Goal: Task Accomplishment & Management: Complete application form

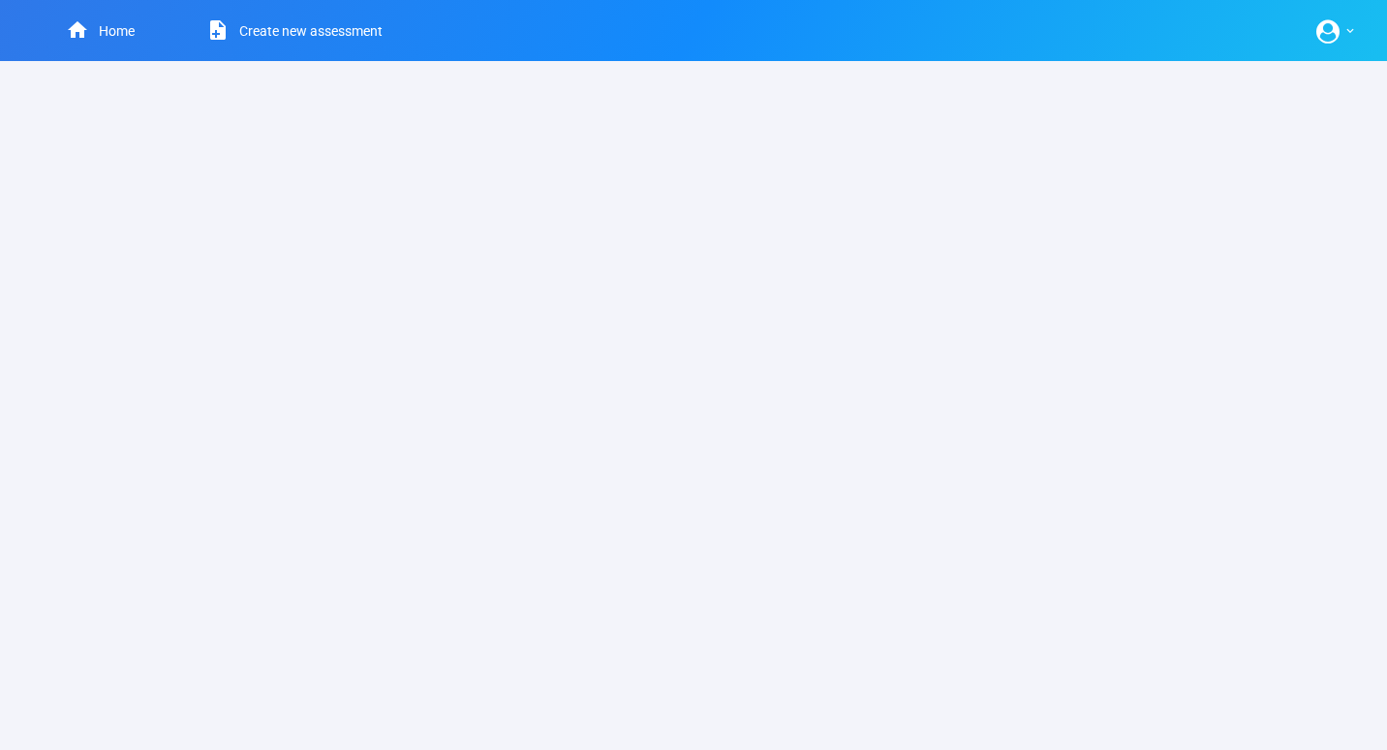
click at [297, 29] on link "Create new assessment" at bounding box center [283, 30] width 248 height 61
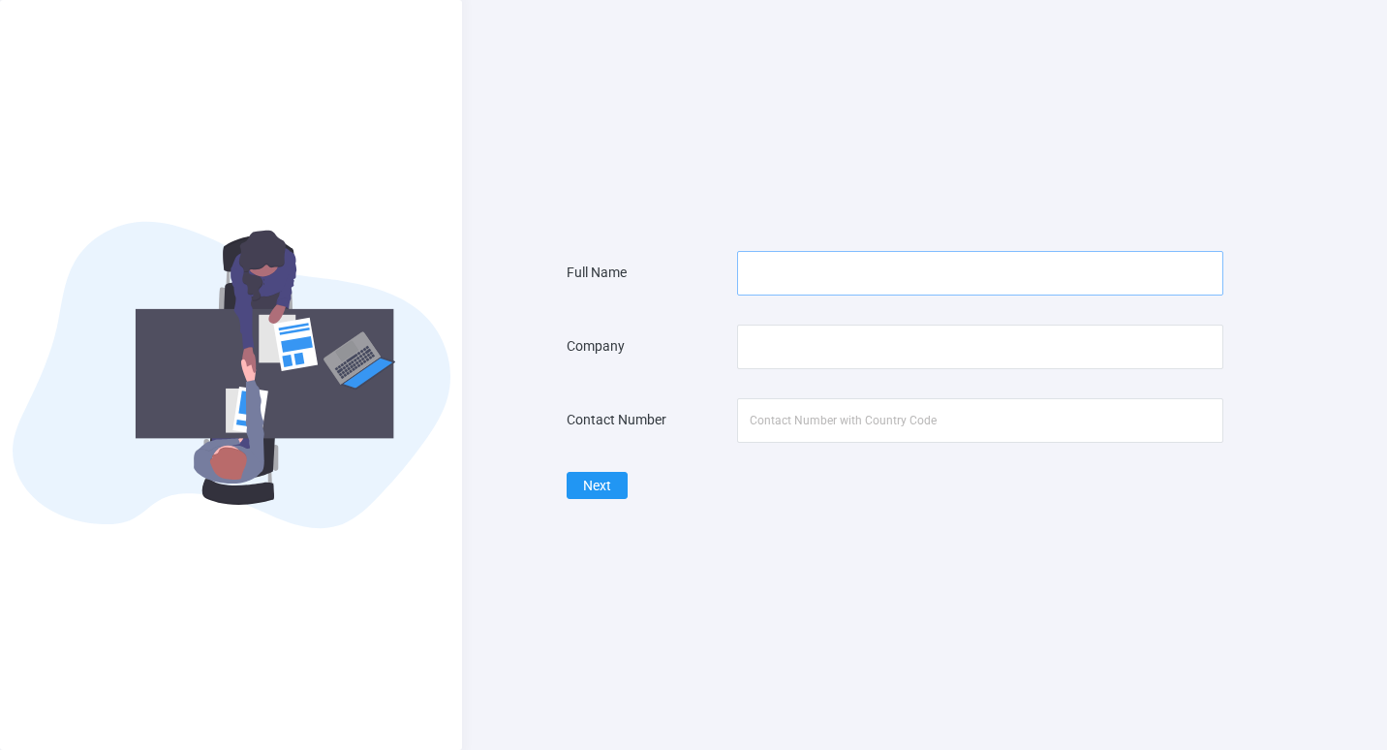
click at [812, 266] on input "text" at bounding box center [980, 273] width 486 height 45
type input "Kevin Charles Velasco"
type input "Luxo Living"
type input "09760173496"
click at [611, 491] on button "Next" at bounding box center [597, 486] width 61 height 28
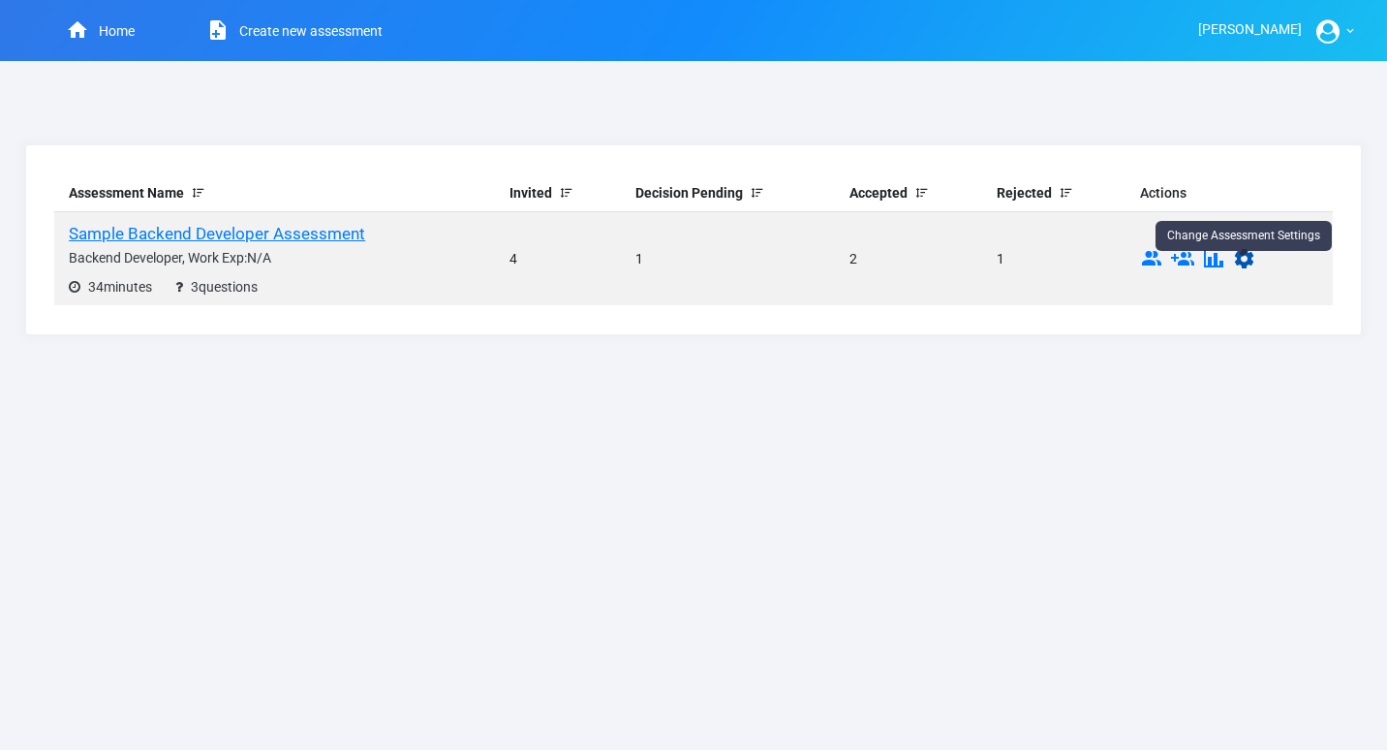
click at [1250, 261] on icon at bounding box center [1244, 262] width 23 height 15
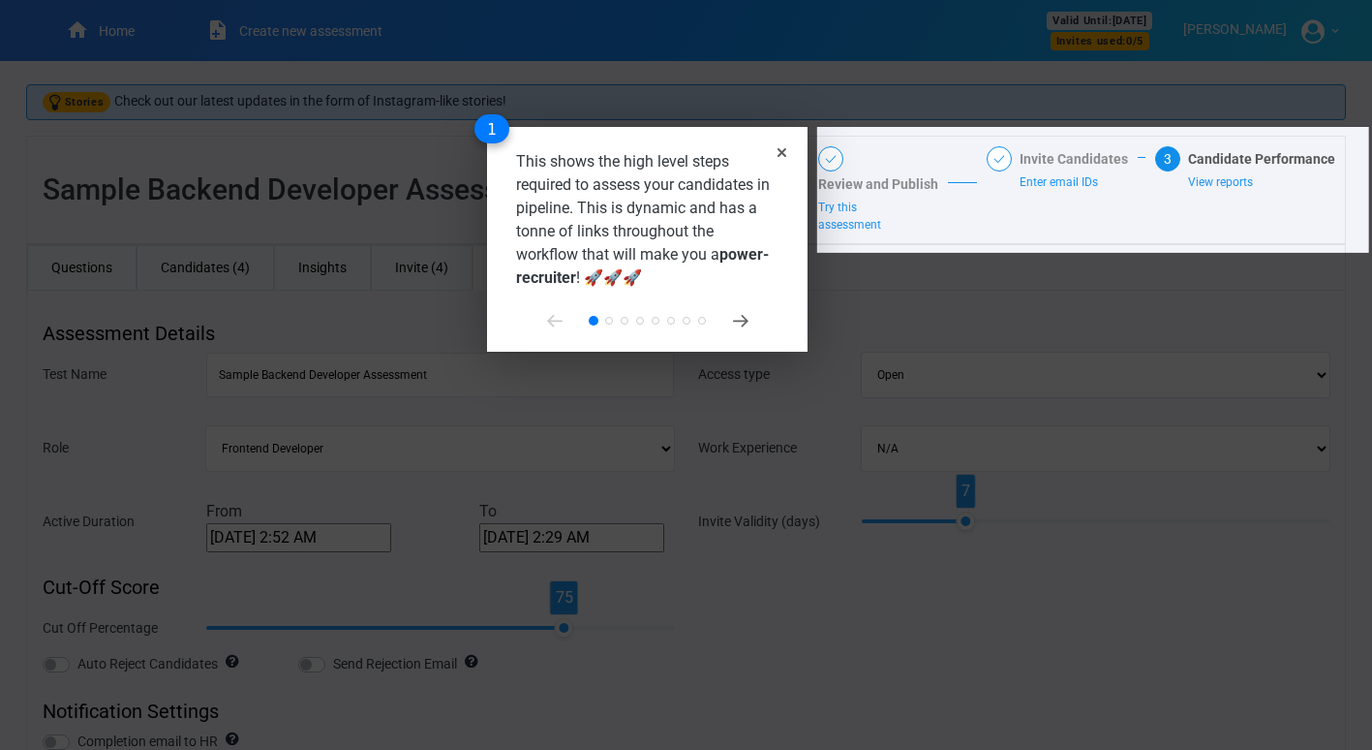
click at [786, 155] on div "This shows the high level steps required to assess your candidates in pipeline.…" at bounding box center [647, 239] width 321 height 225
click at [780, 152] on icon "Close" at bounding box center [782, 152] width 9 height 9
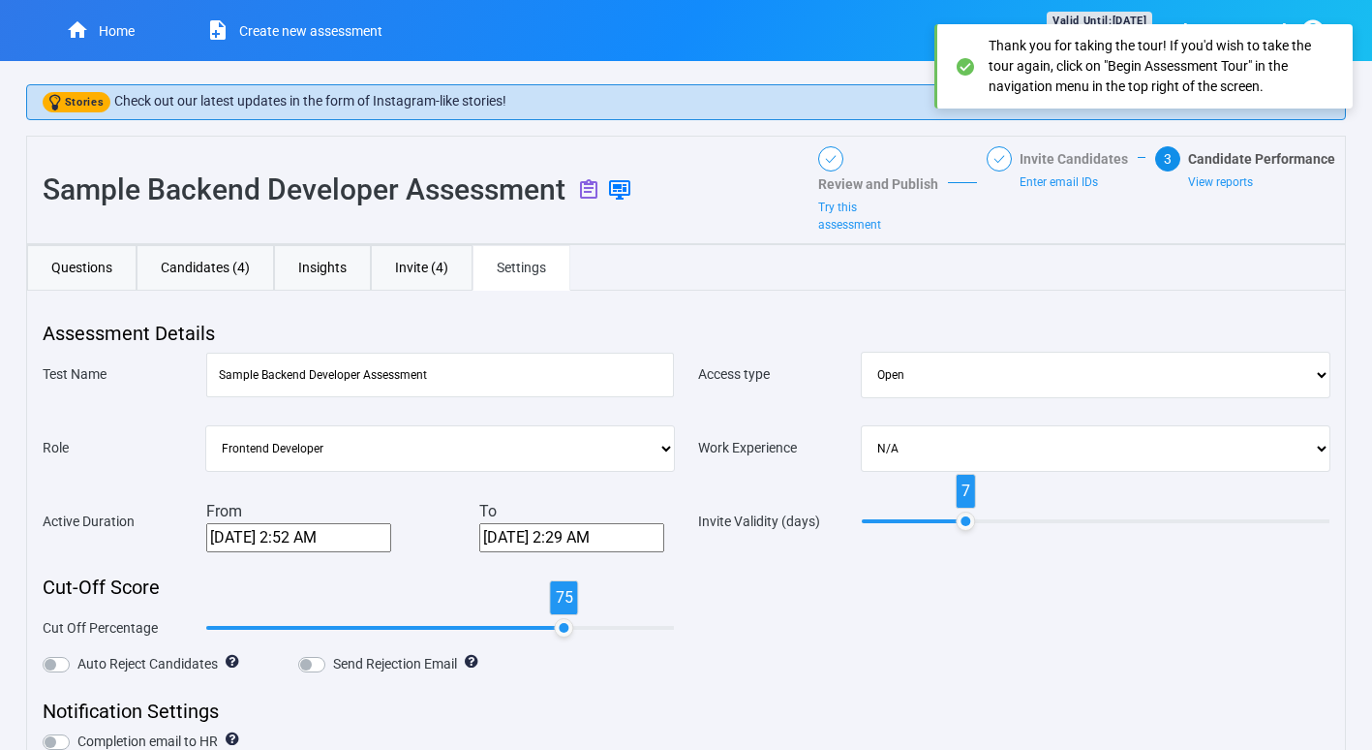
click at [643, 458] on select "Frontend Developer Fullstack Developer Backend Developer" at bounding box center [440, 448] width 468 height 45
click at [643, 457] on select "Frontend Developer Fullstack Developer Backend Developer" at bounding box center [440, 448] width 468 height 45
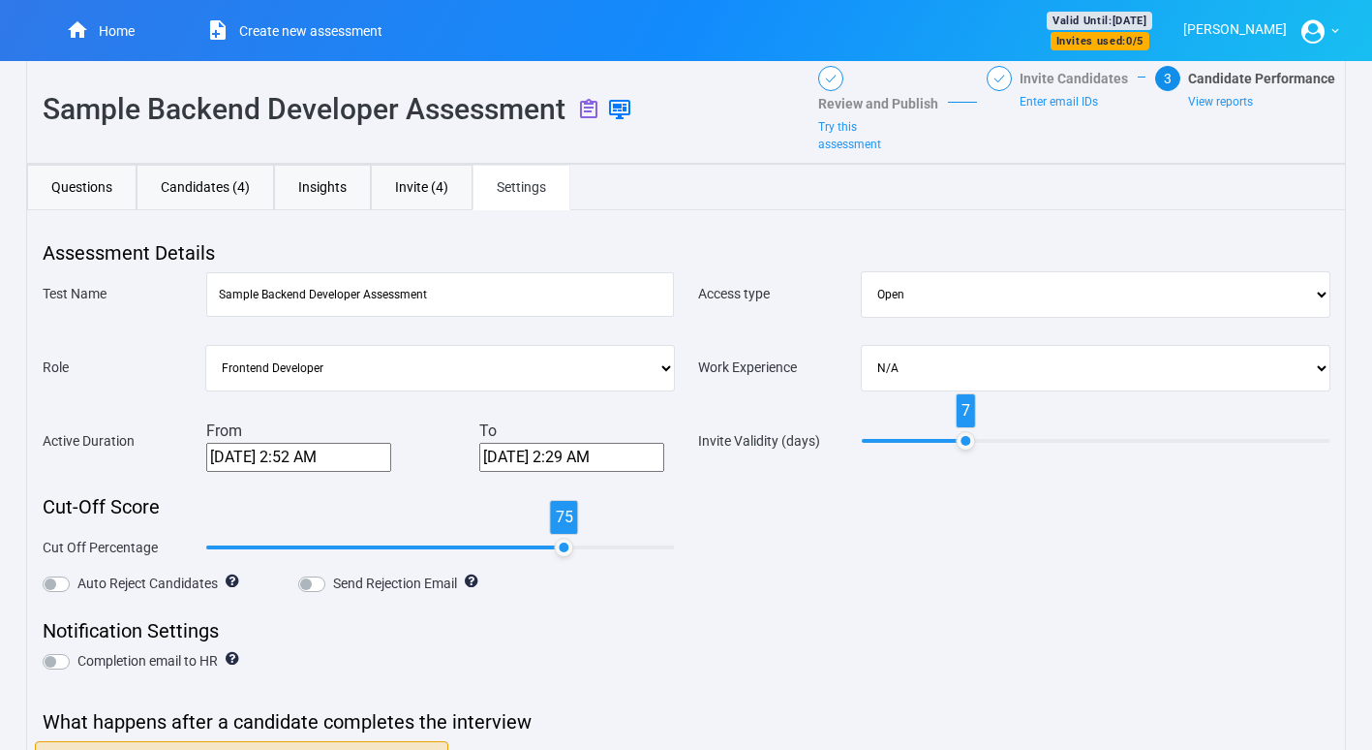
scroll to position [46, 0]
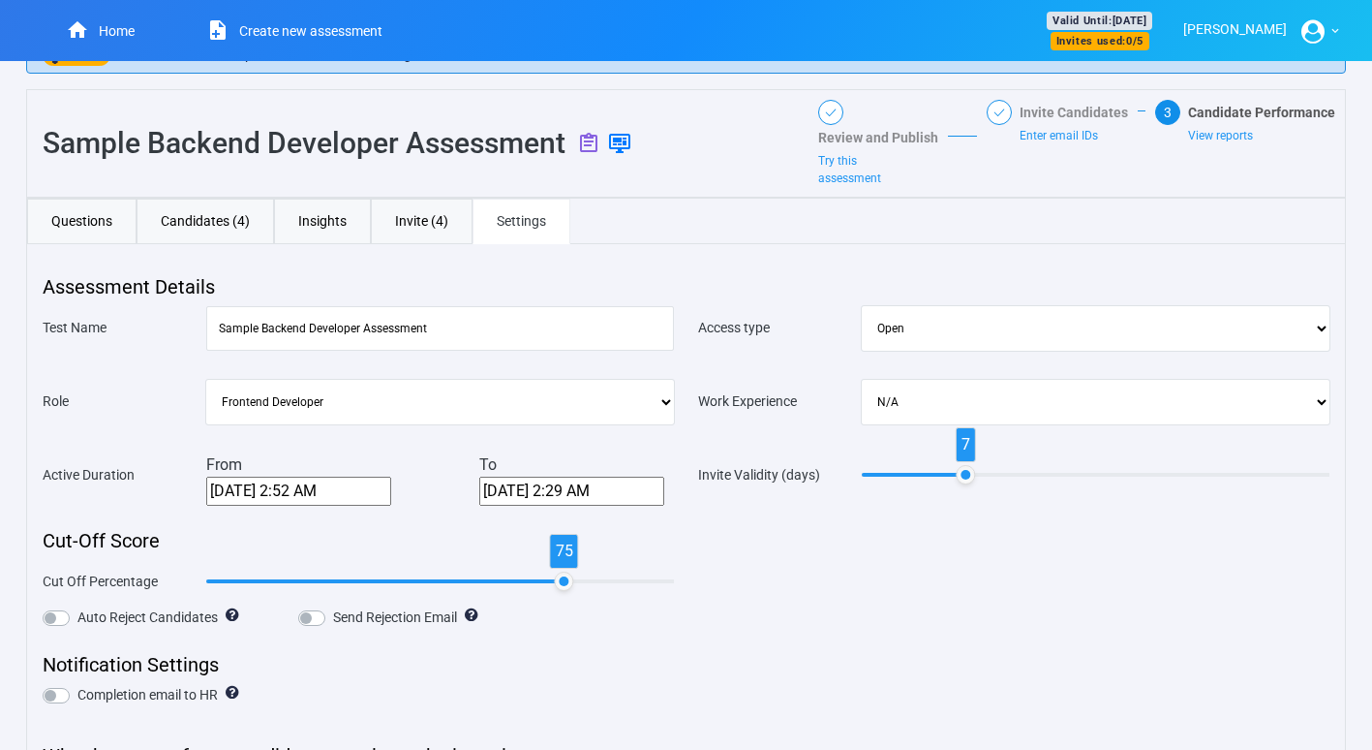
click at [531, 418] on select "Frontend Developer Fullstack Developer Backend Developer" at bounding box center [440, 402] width 468 height 45
click at [504, 415] on select "Frontend Developer Fullstack Developer Backend Developer" at bounding box center [440, 402] width 468 height 45
click at [426, 321] on input "Sample Backend Developer Assessment" at bounding box center [440, 328] width 468 height 45
click at [454, 340] on input "Sample Backend Developer Assessment" at bounding box center [440, 328] width 468 height 45
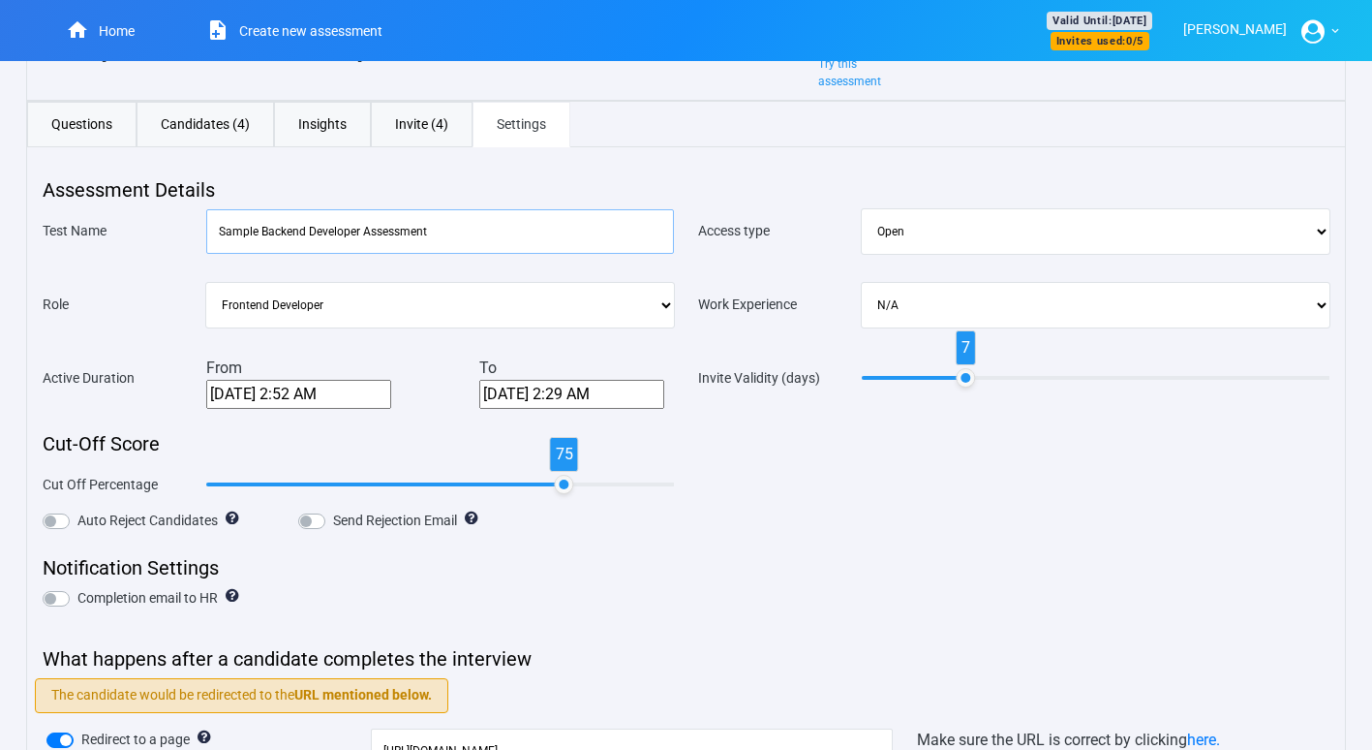
scroll to position [0, 0]
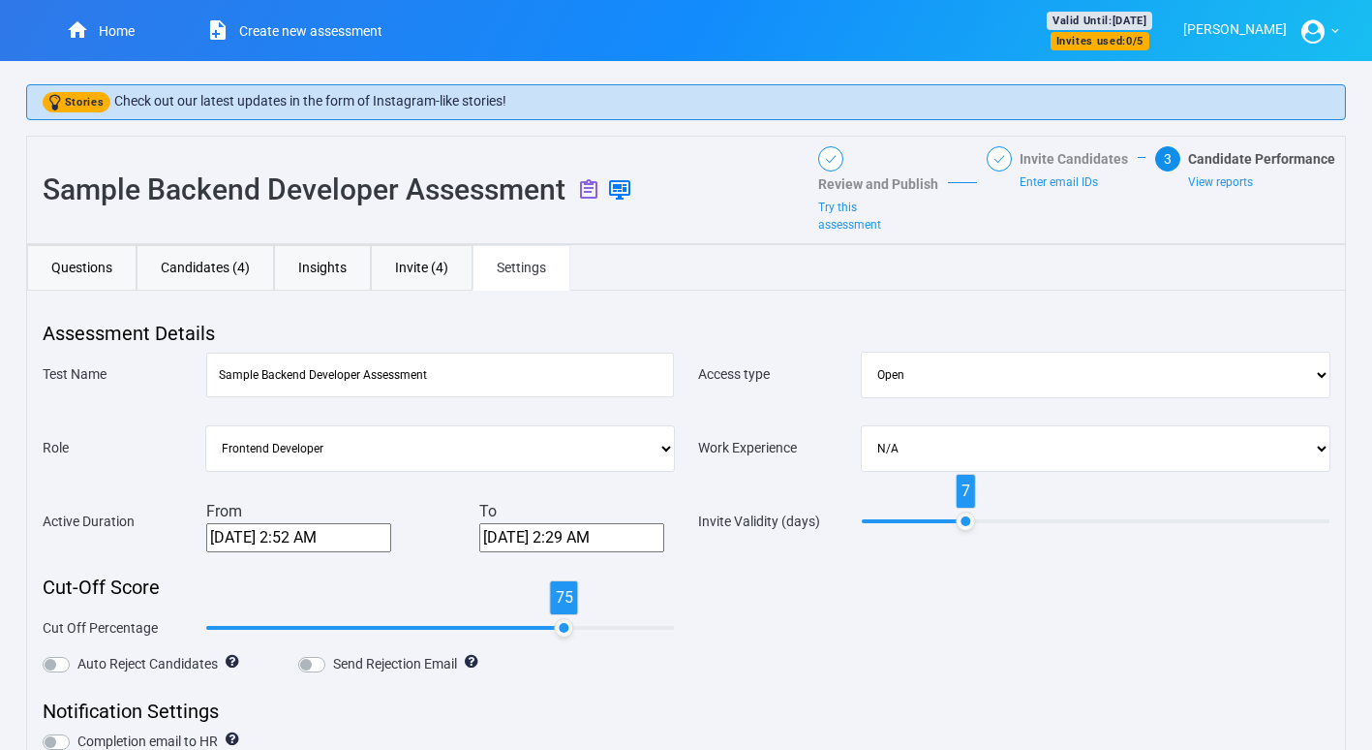
click at [99, 38] on link "Home" at bounding box center [100, 30] width 117 height 61
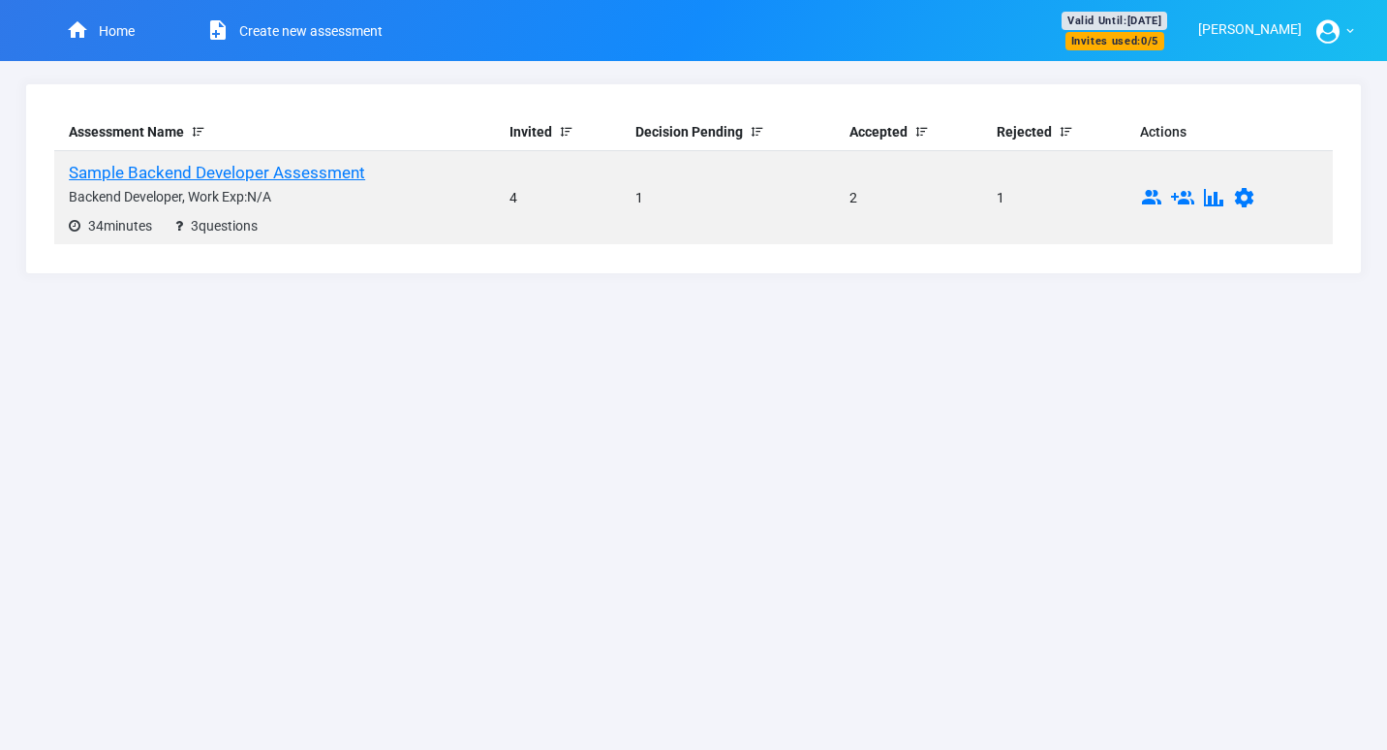
drag, startPoint x: 193, startPoint y: 172, endPoint x: 1257, endPoint y: 201, distance: 1064.7
click at [1259, 201] on td at bounding box center [1228, 198] width 207 height 94
click at [1247, 197] on icon at bounding box center [1244, 201] width 23 height 15
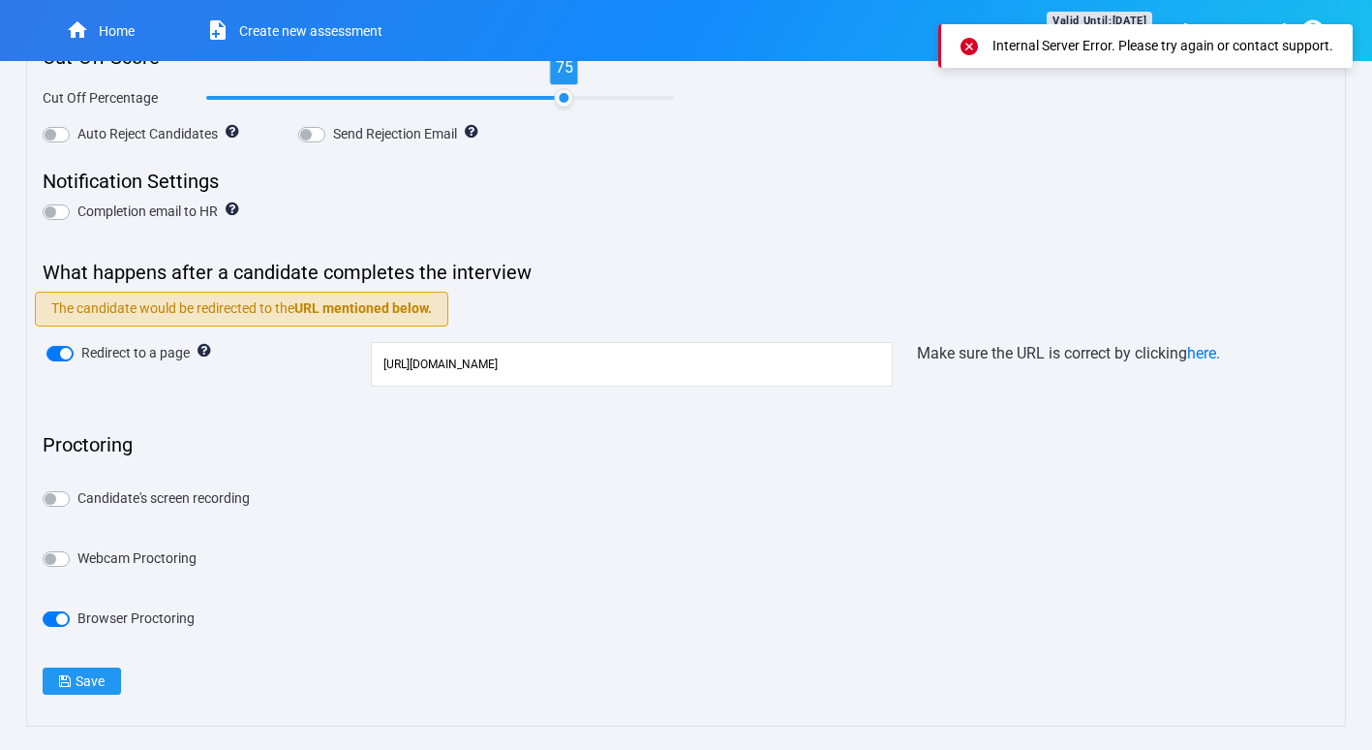
scroll to position [531, 0]
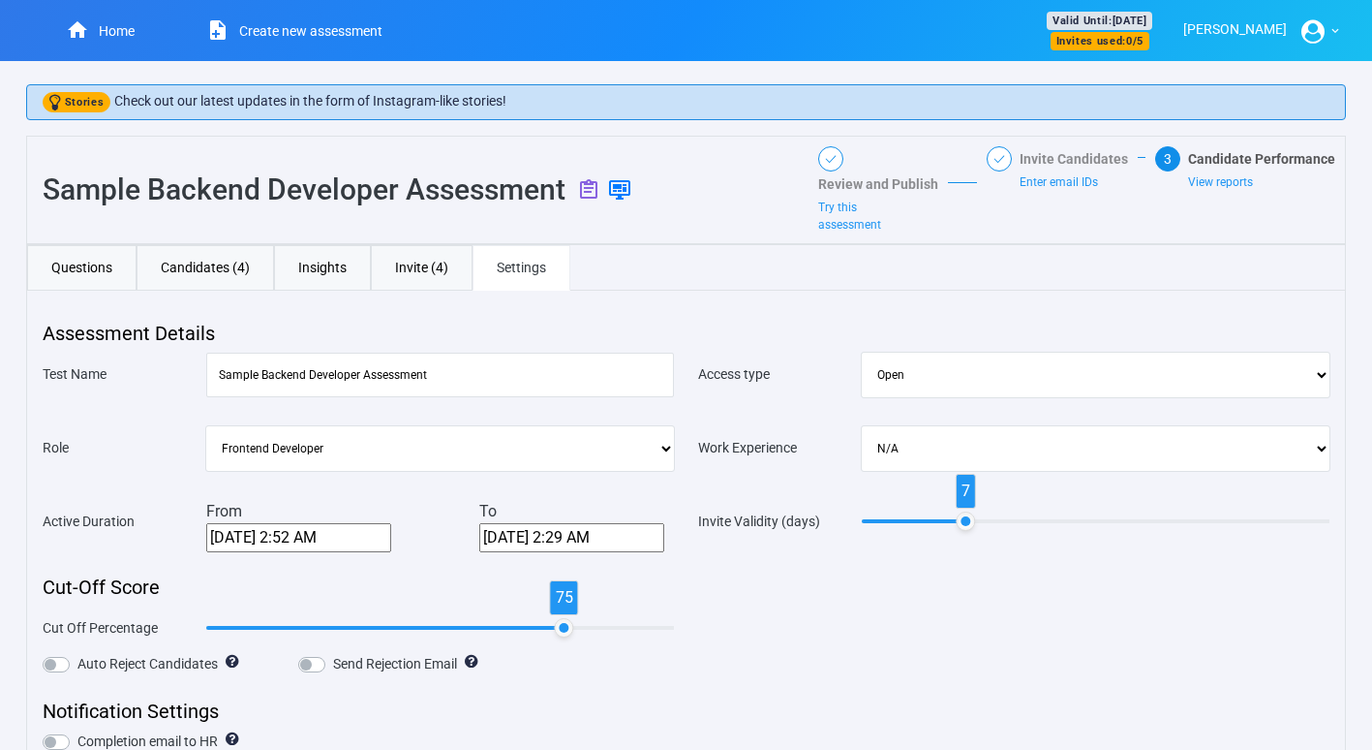
click at [297, 31] on link "Create new assessment" at bounding box center [283, 30] width 248 height 61
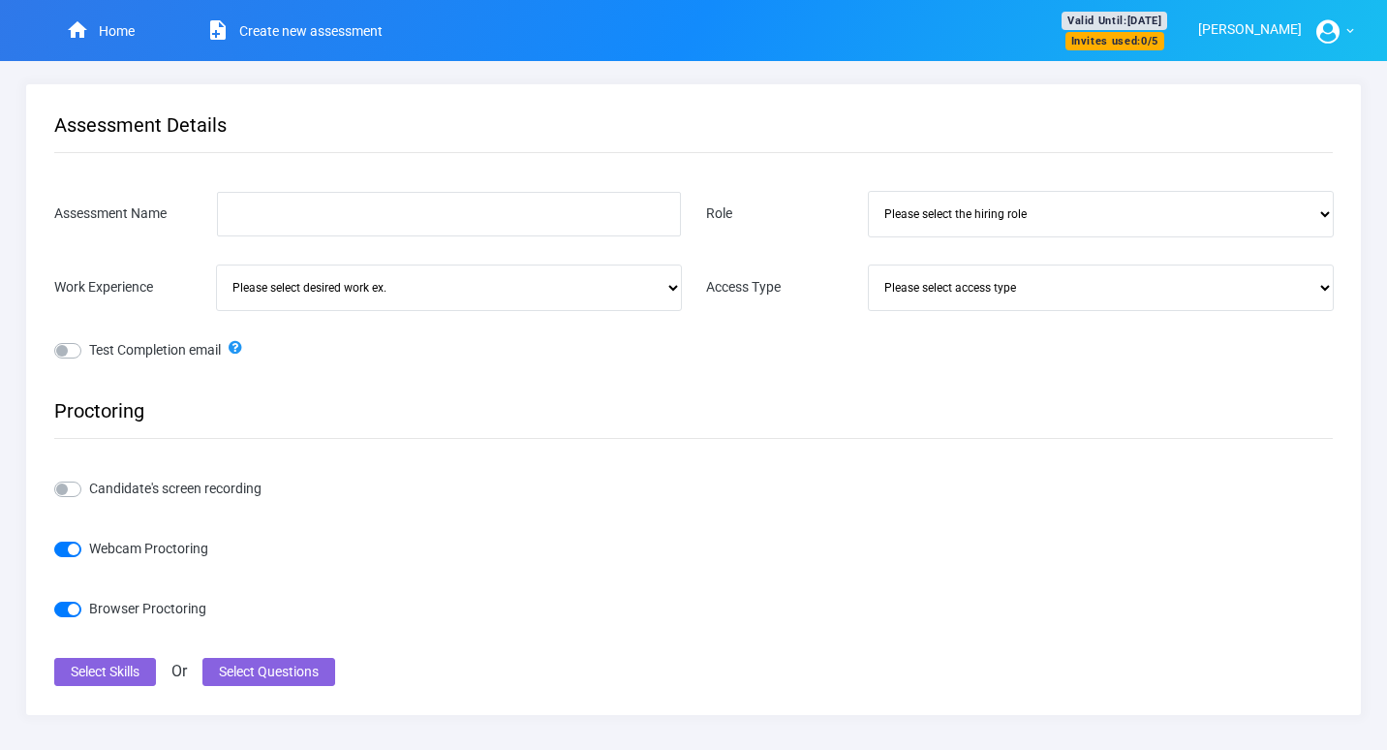
click at [571, 308] on select "Please select desired work ex. [DEMOGRAPHIC_DATA] New Graduate 0-2 years 2-5 ye…" at bounding box center [449, 287] width 464 height 45
click at [411, 279] on select "Please select desired work ex. [DEMOGRAPHIC_DATA] New Graduate 0-2 years 2-5 ye…" at bounding box center [449, 287] width 464 height 45
click at [547, 208] on input "Assessment Name" at bounding box center [449, 214] width 464 height 45
type input "SEO Specialist"
click at [1079, 199] on select "Please select the hiring role Frontend Developer Fullstack Developer Backend De…" at bounding box center [1101, 214] width 464 height 45
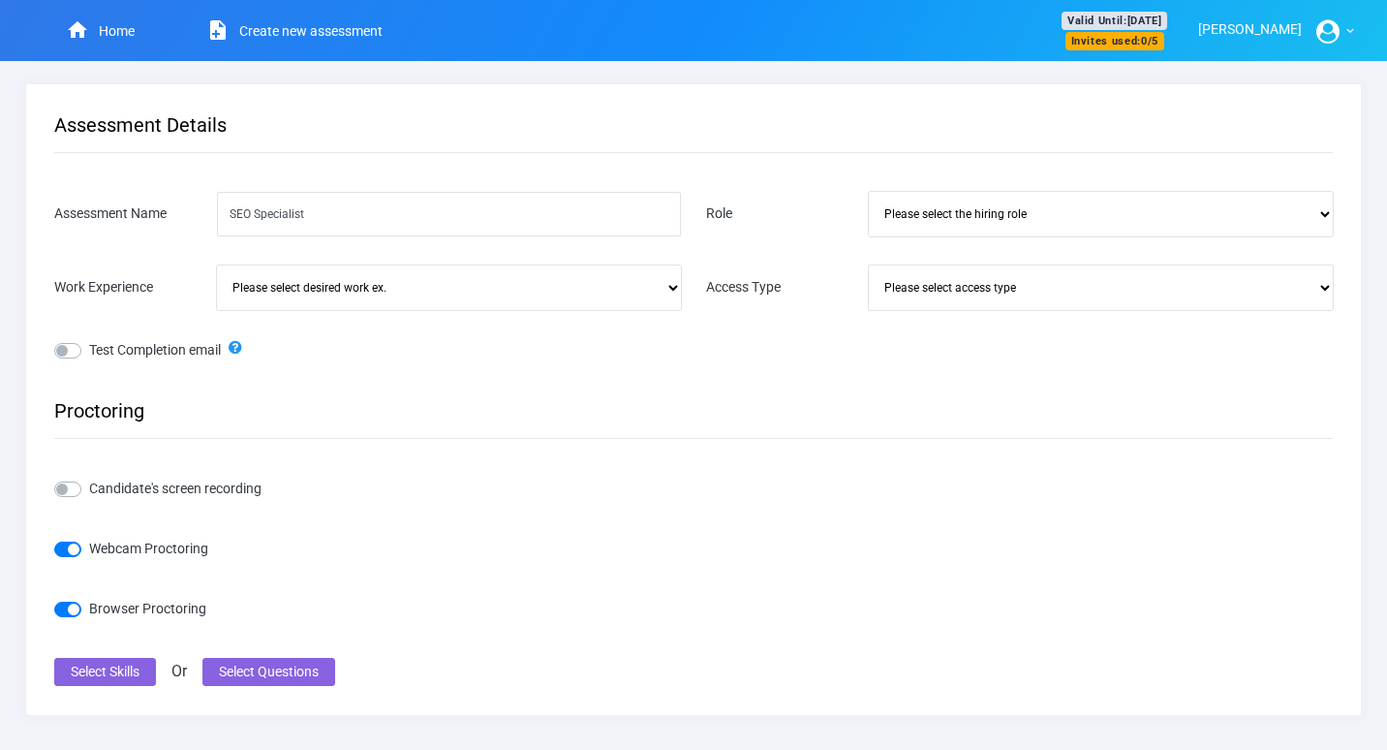
click at [1033, 218] on select "Please select the hiring role Frontend Developer Fullstack Developer Backend De…" at bounding box center [1101, 214] width 464 height 45
click at [644, 284] on select "Please select desired work ex. Intern New Graduate 0-2 years 2-5 years > 5 year…" at bounding box center [449, 287] width 464 height 45
click at [948, 296] on select "Please select access type Open Invite Only" at bounding box center [1101, 287] width 464 height 45
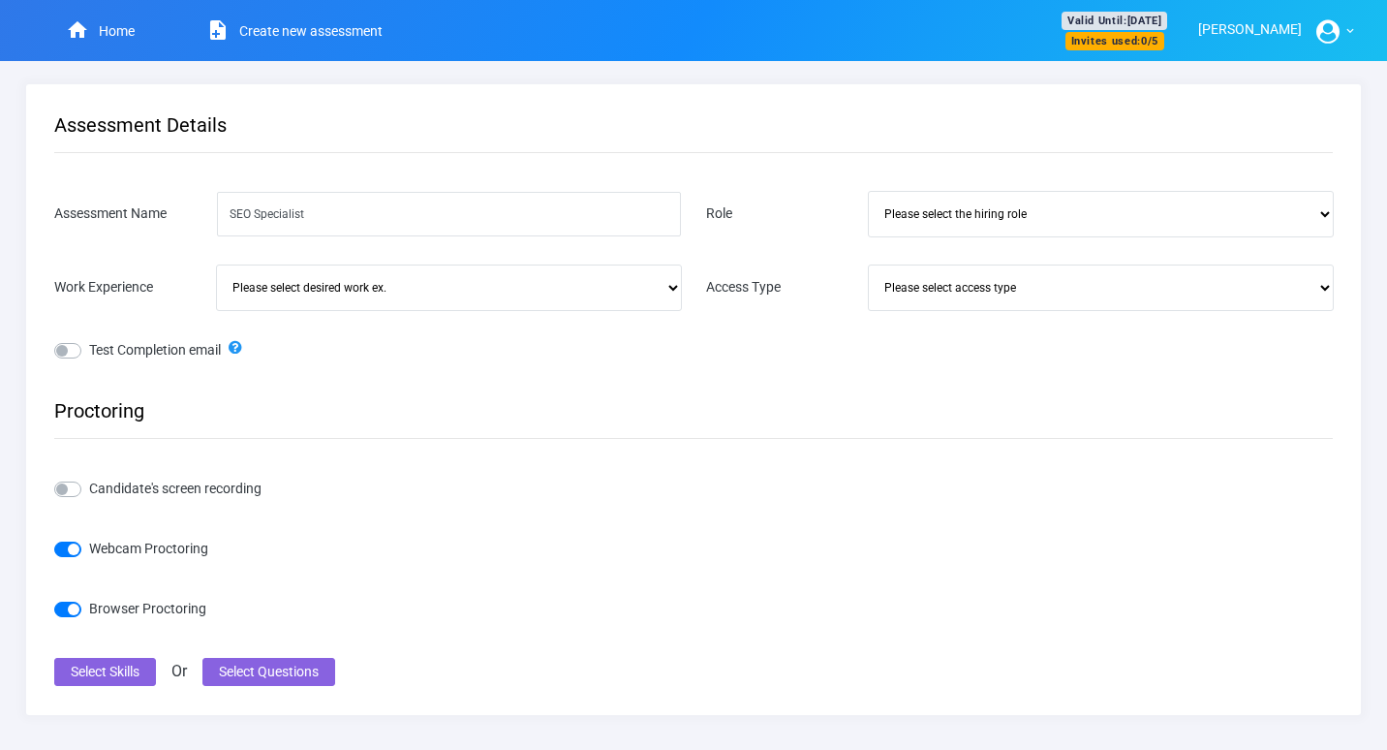
select select "Invite Only"
click at [869, 265] on select "Please select access type Open Invite Only" at bounding box center [1101, 287] width 464 height 45
click at [640, 297] on select "Please select desired work ex. Intern New Graduate 0-2 years 2-5 years > 5 year…" at bounding box center [449, 287] width 464 height 45
select select "0-2 years"
click at [217, 265] on select "Please select desired work ex. Intern New Graduate 0-2 years 2-5 years > 5 year…" at bounding box center [449, 287] width 464 height 45
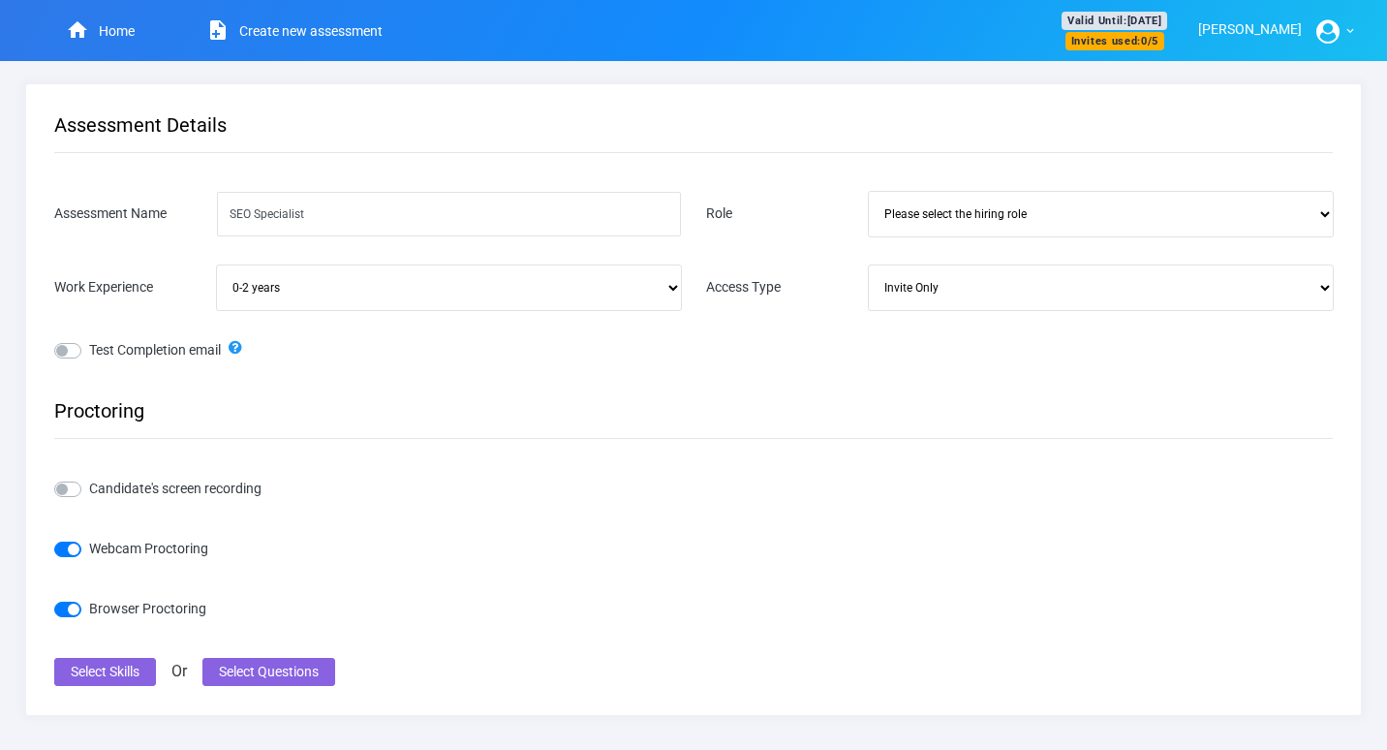
click at [438, 469] on form "Assessment Details Assessment Name SEO Specialist Role Please select the hiring…" at bounding box center [693, 399] width 1278 height 572
click at [269, 676] on button "Select Questions" at bounding box center [268, 672] width 133 height 28
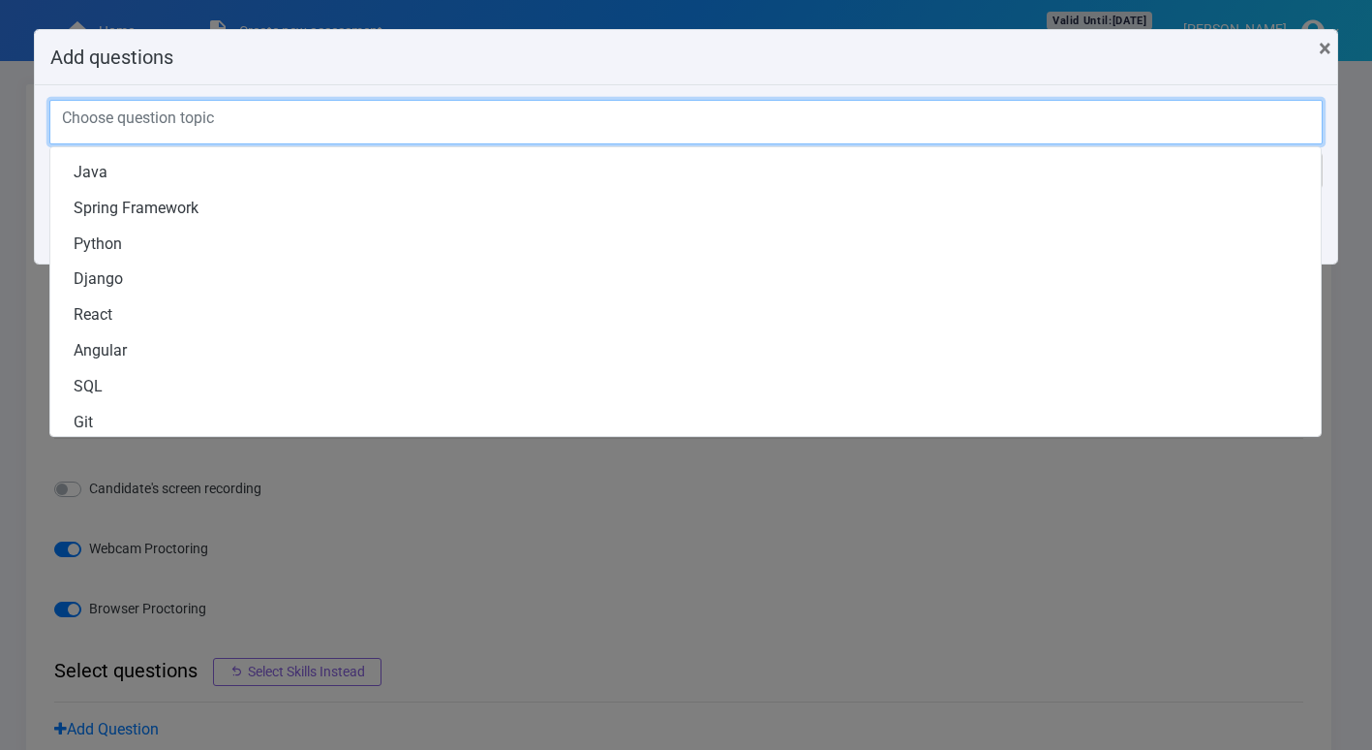
click at [304, 100] on div "Choose question topic" at bounding box center [685, 122] width 1273 height 45
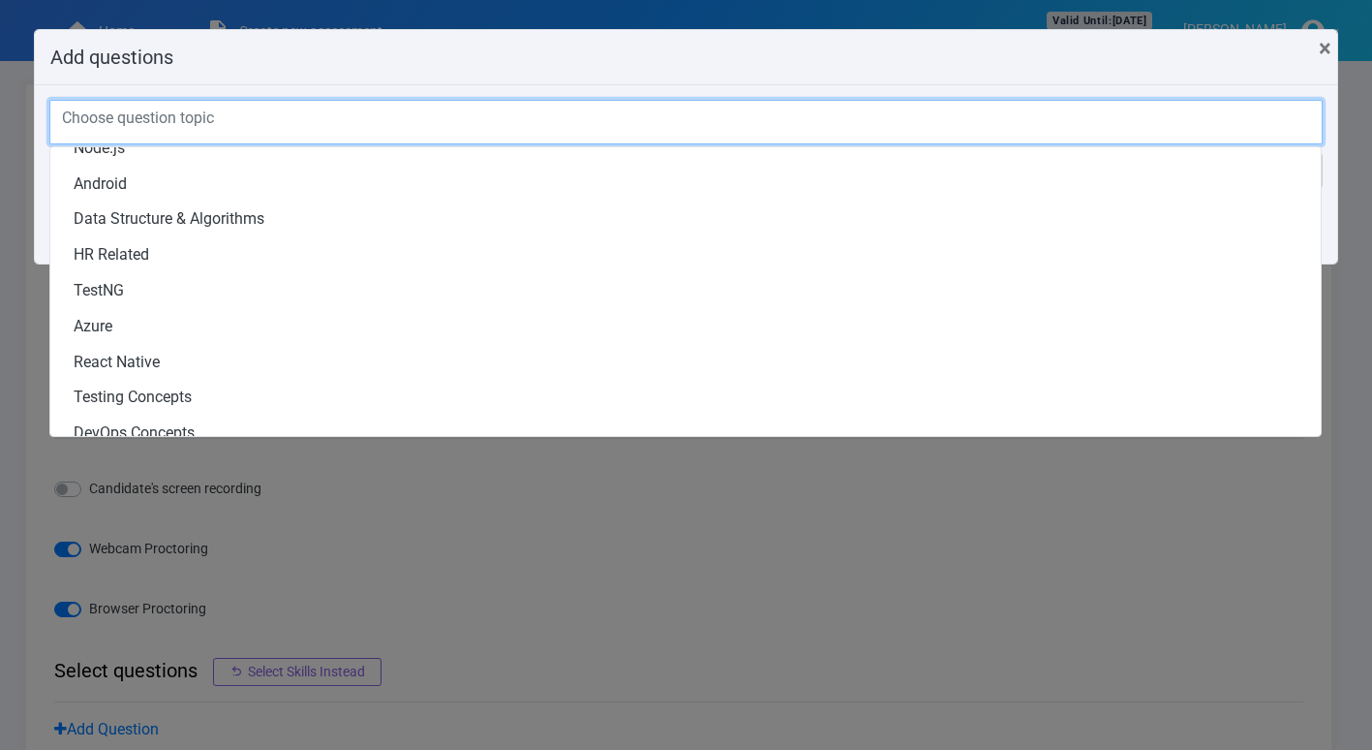
scroll to position [387, 0]
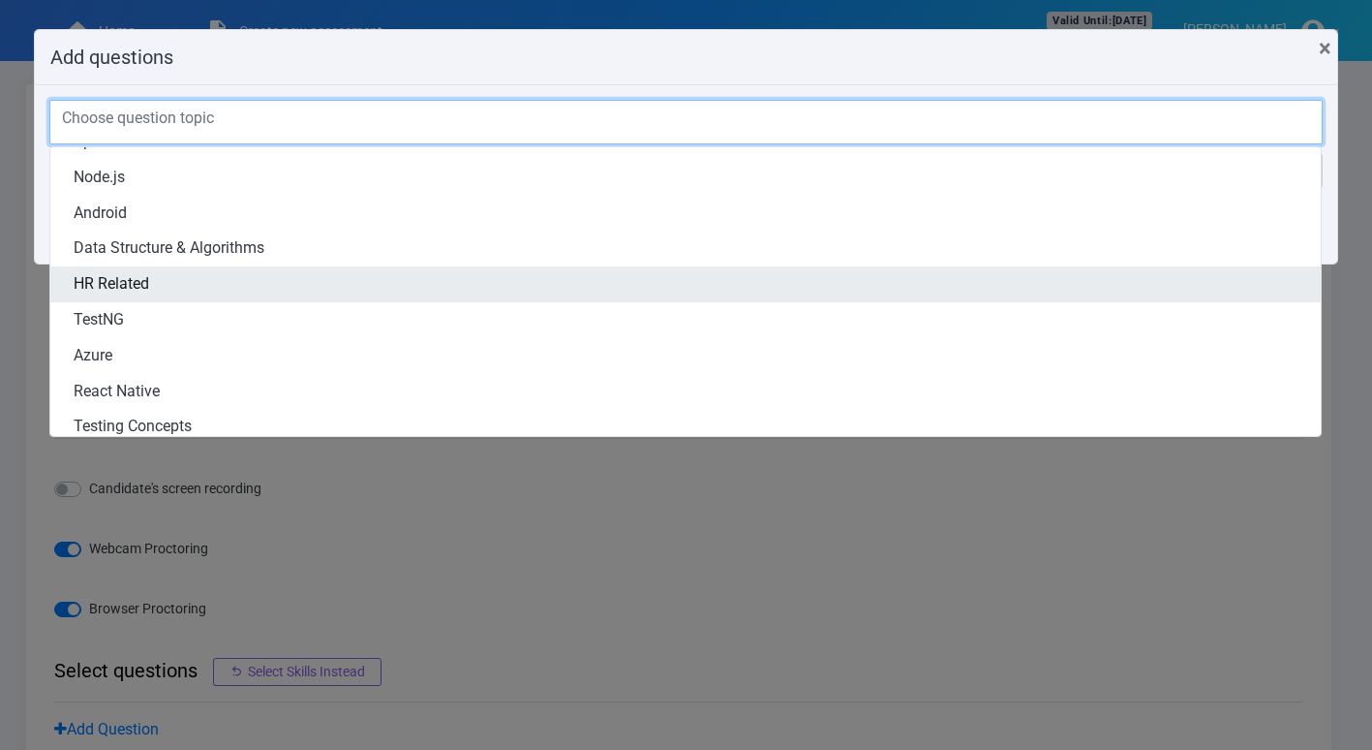
click at [153, 285] on link "HR Related" at bounding box center [685, 284] width 1271 height 36
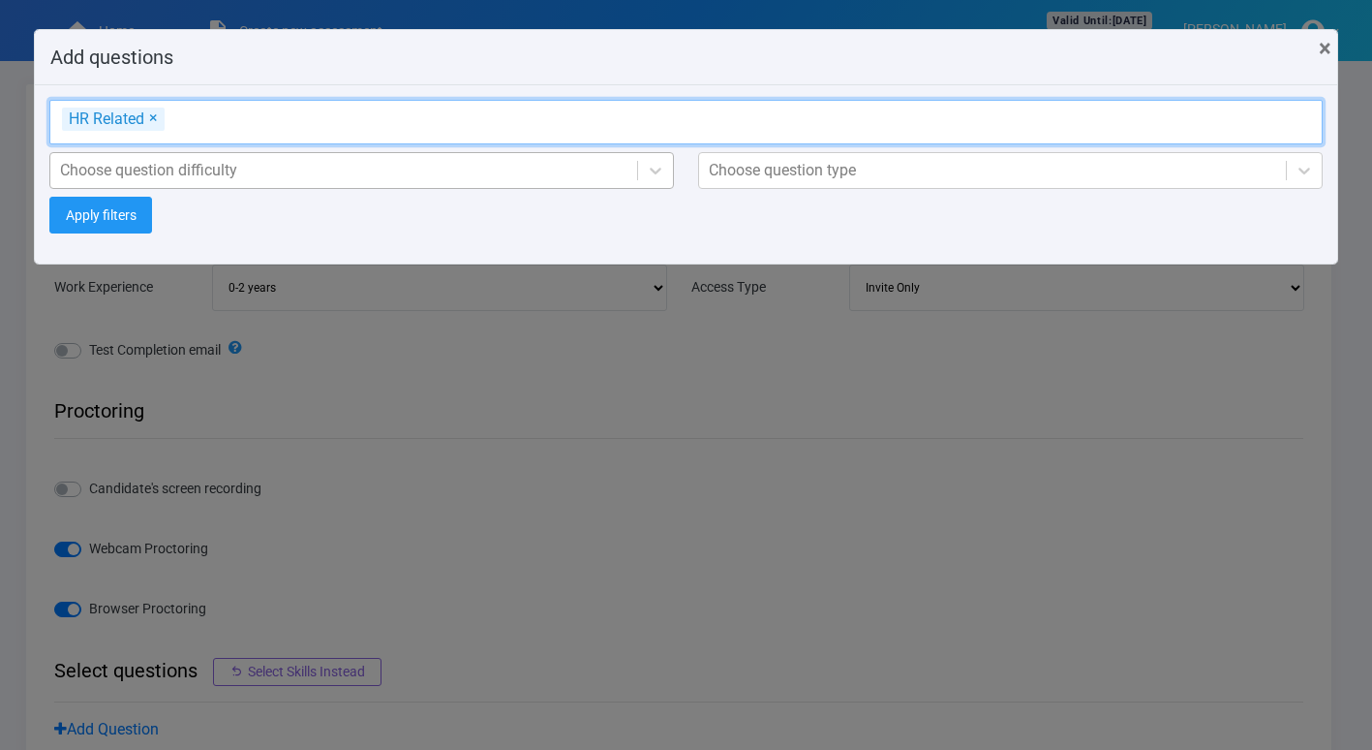
click at [211, 166] on div "Choose question difficulty" at bounding box center [148, 170] width 177 height 23
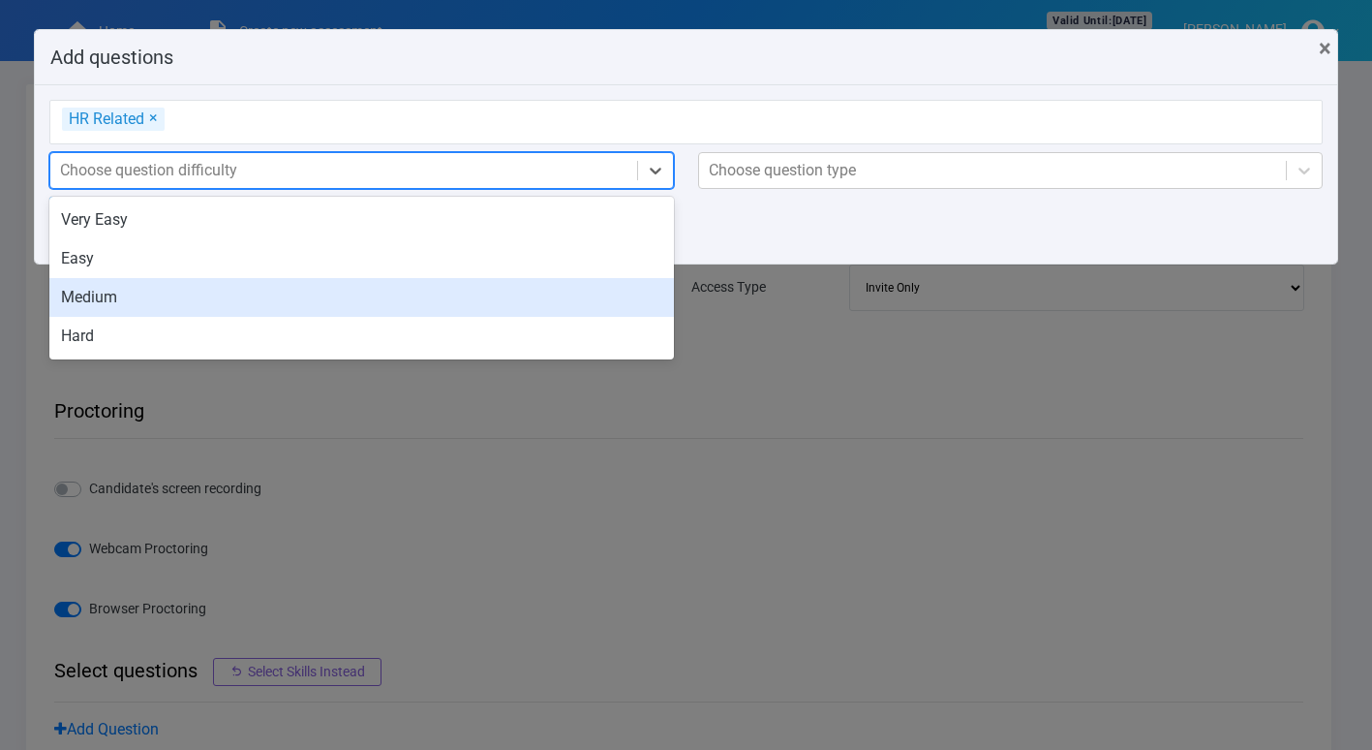
click at [136, 303] on div "Medium" at bounding box center [361, 297] width 625 height 39
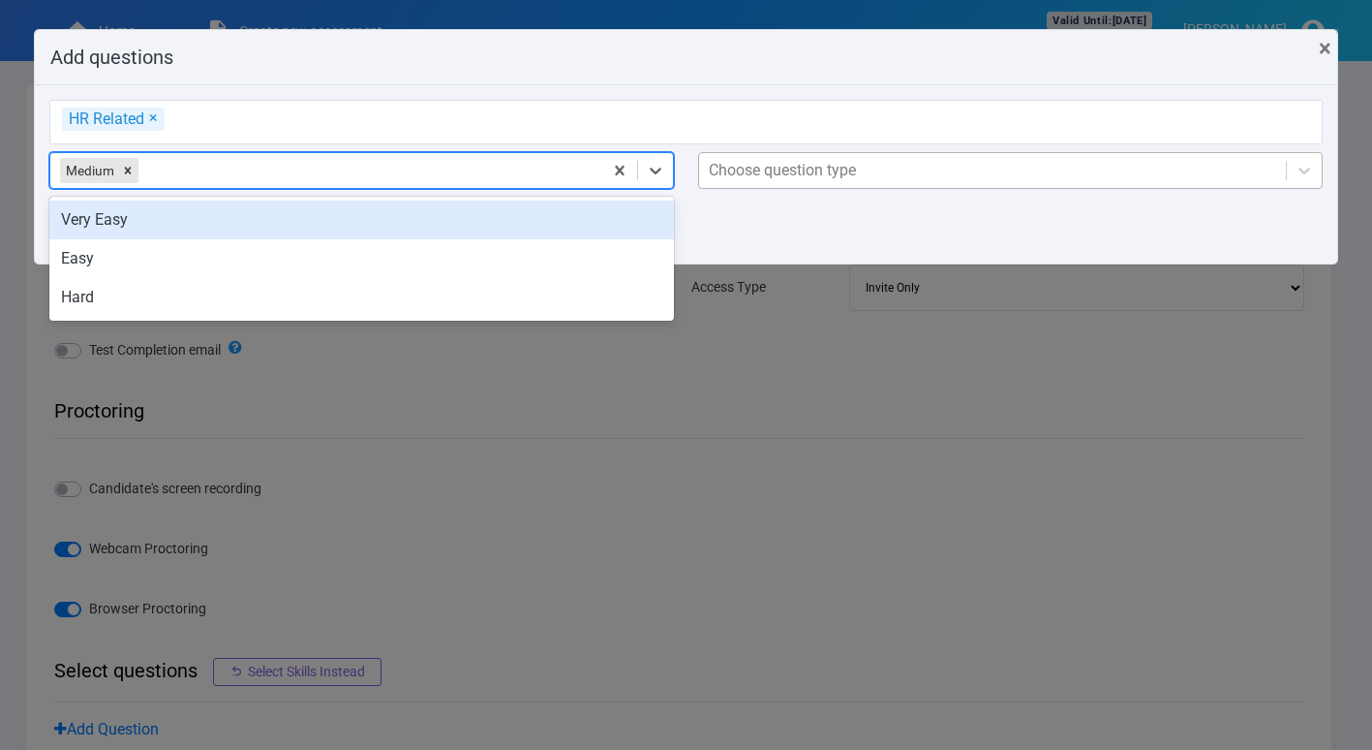
click at [839, 156] on div "Choose question type" at bounding box center [992, 170] width 587 height 35
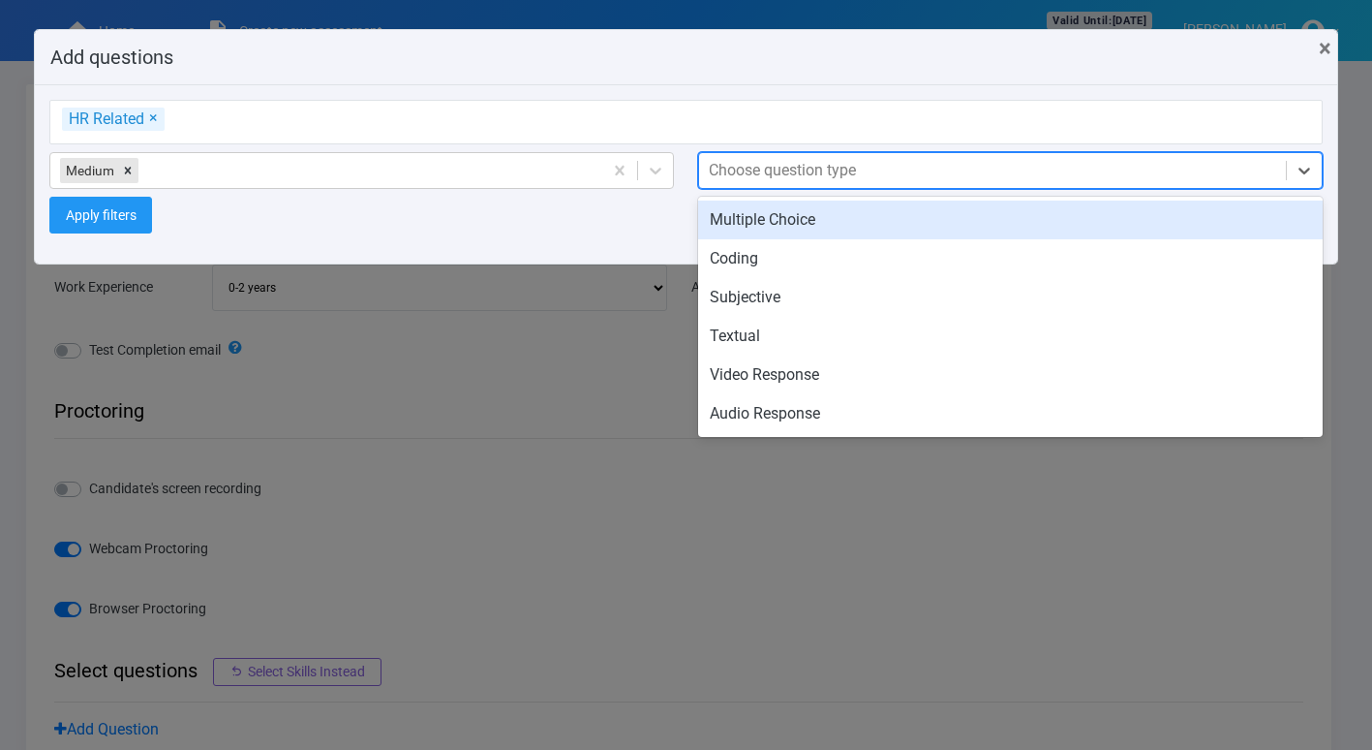
click at [829, 224] on div "Multiple Choice" at bounding box center [1010, 219] width 625 height 39
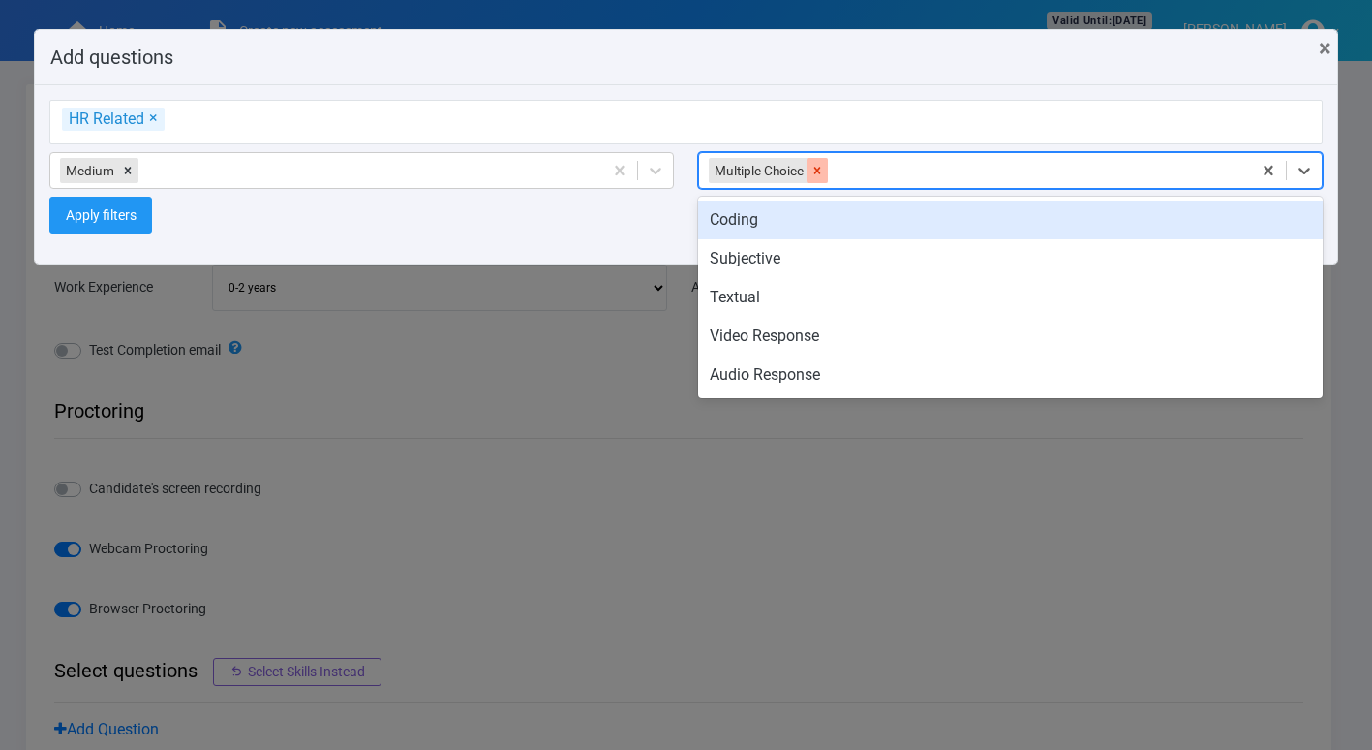
click at [823, 169] on icon at bounding box center [818, 171] width 14 height 14
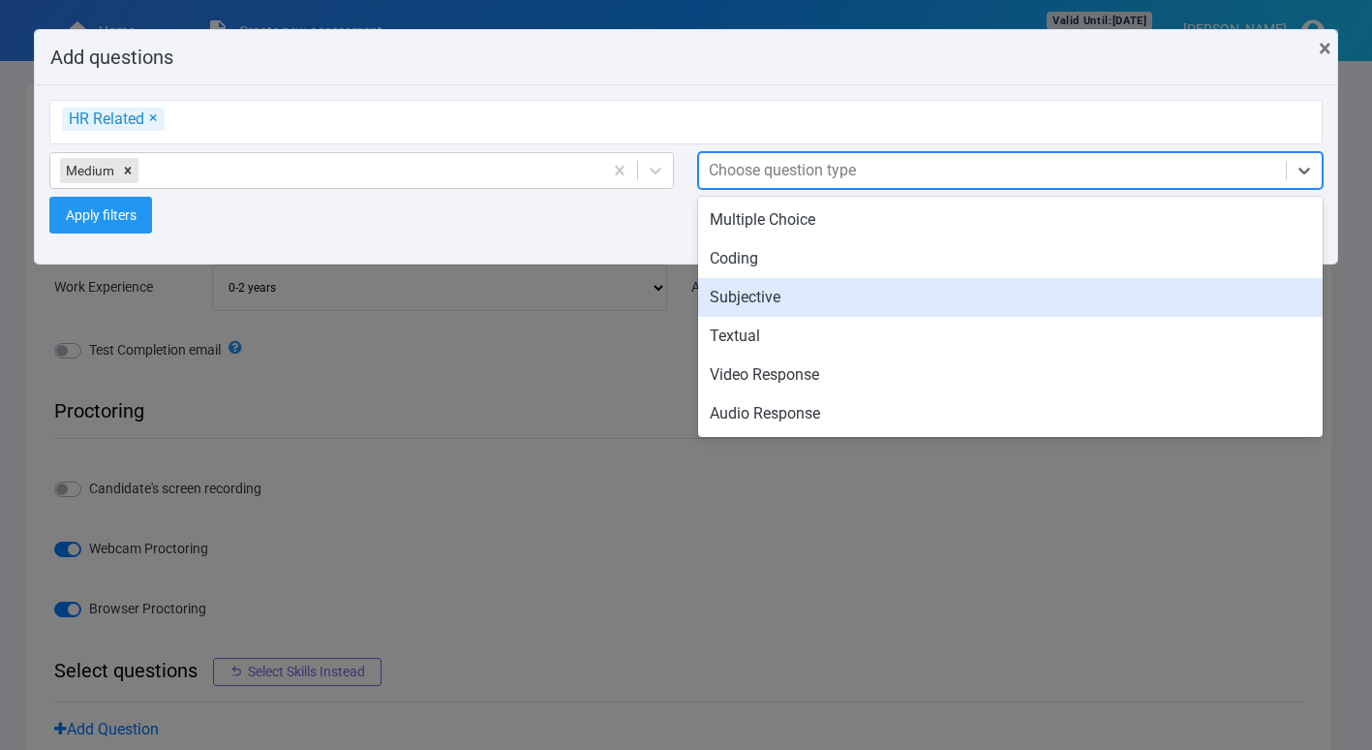
click at [804, 303] on div "Subjective" at bounding box center [1010, 297] width 625 height 39
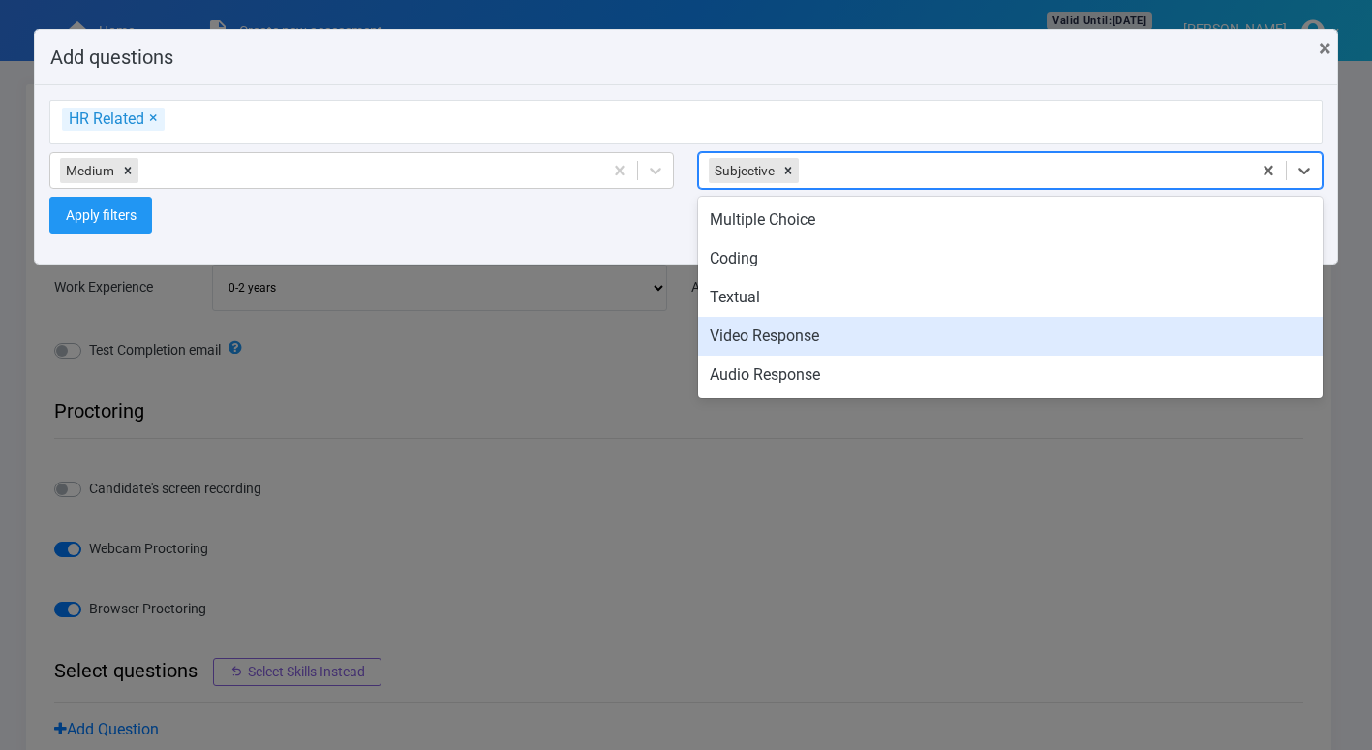
click at [774, 335] on div "Video Response" at bounding box center [1010, 336] width 625 height 39
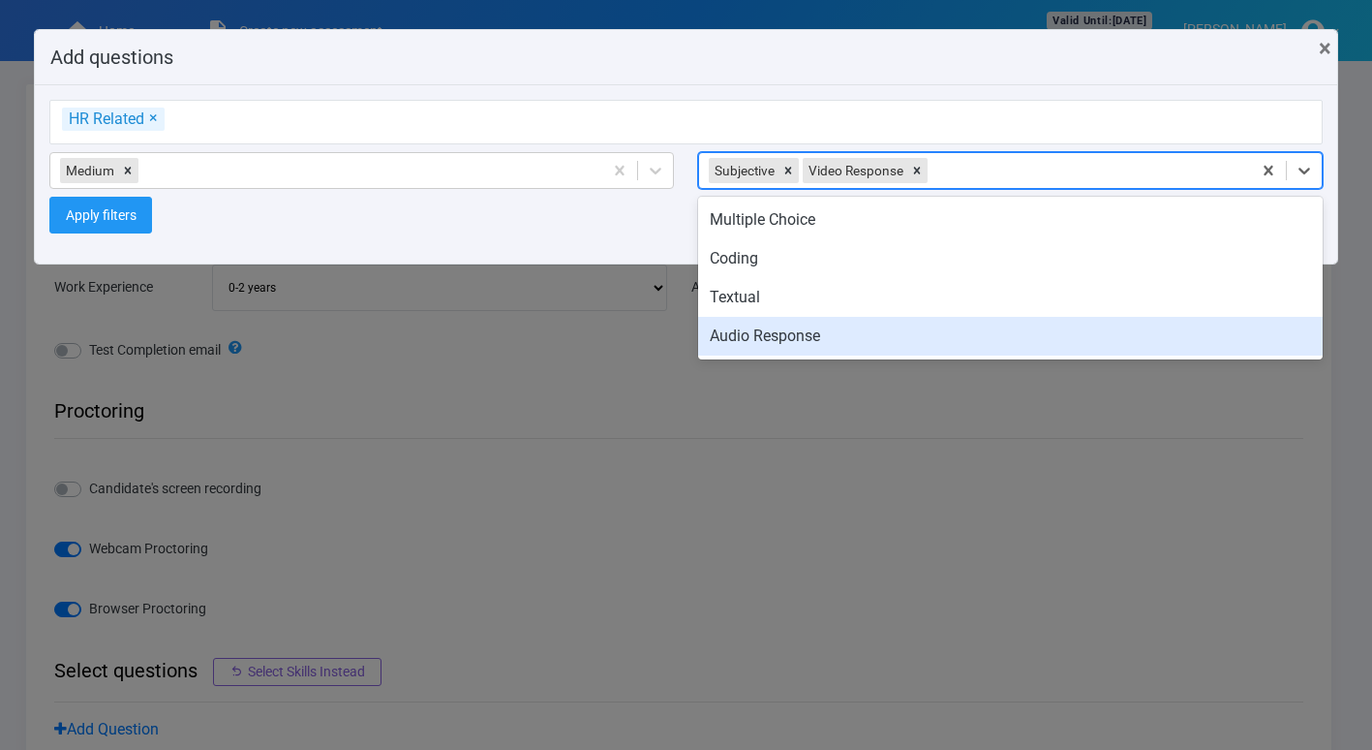
click at [774, 335] on div "Audio Response" at bounding box center [1010, 336] width 625 height 39
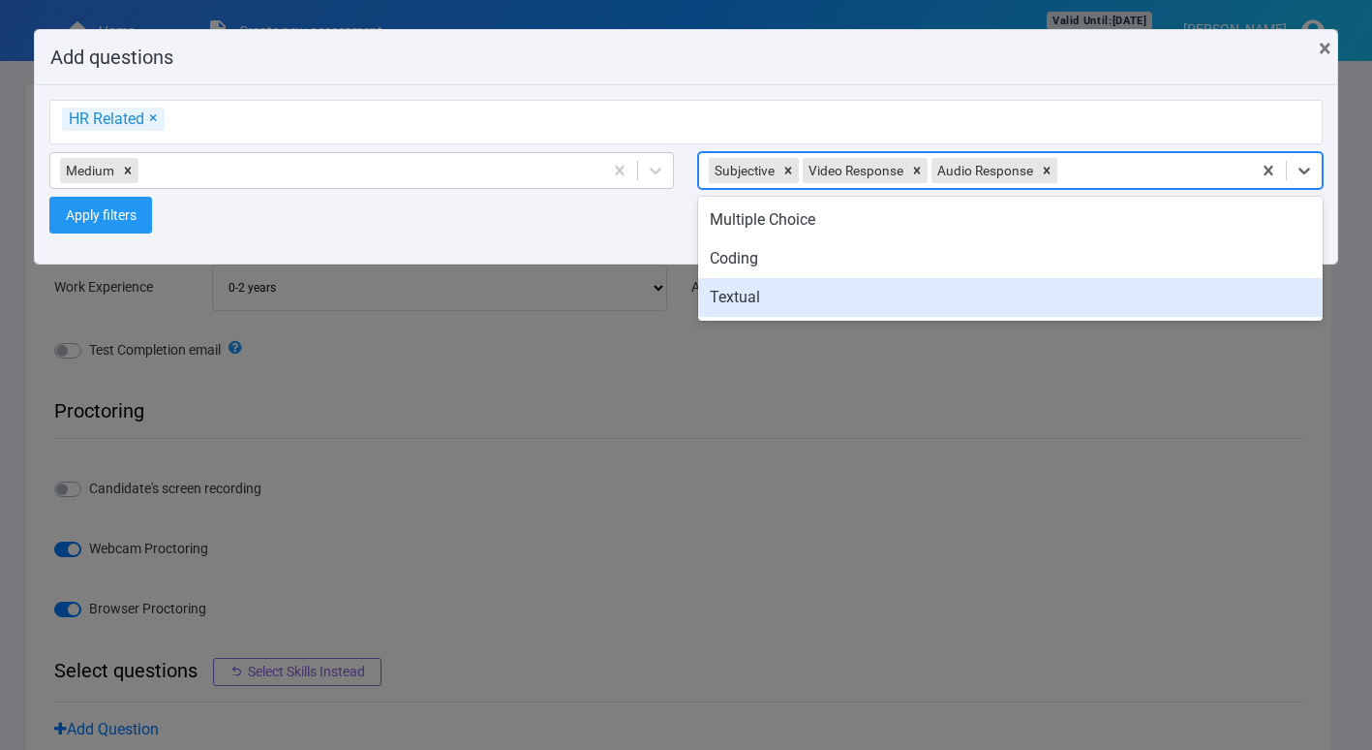
click at [752, 304] on div "Textual" at bounding box center [1010, 297] width 625 height 39
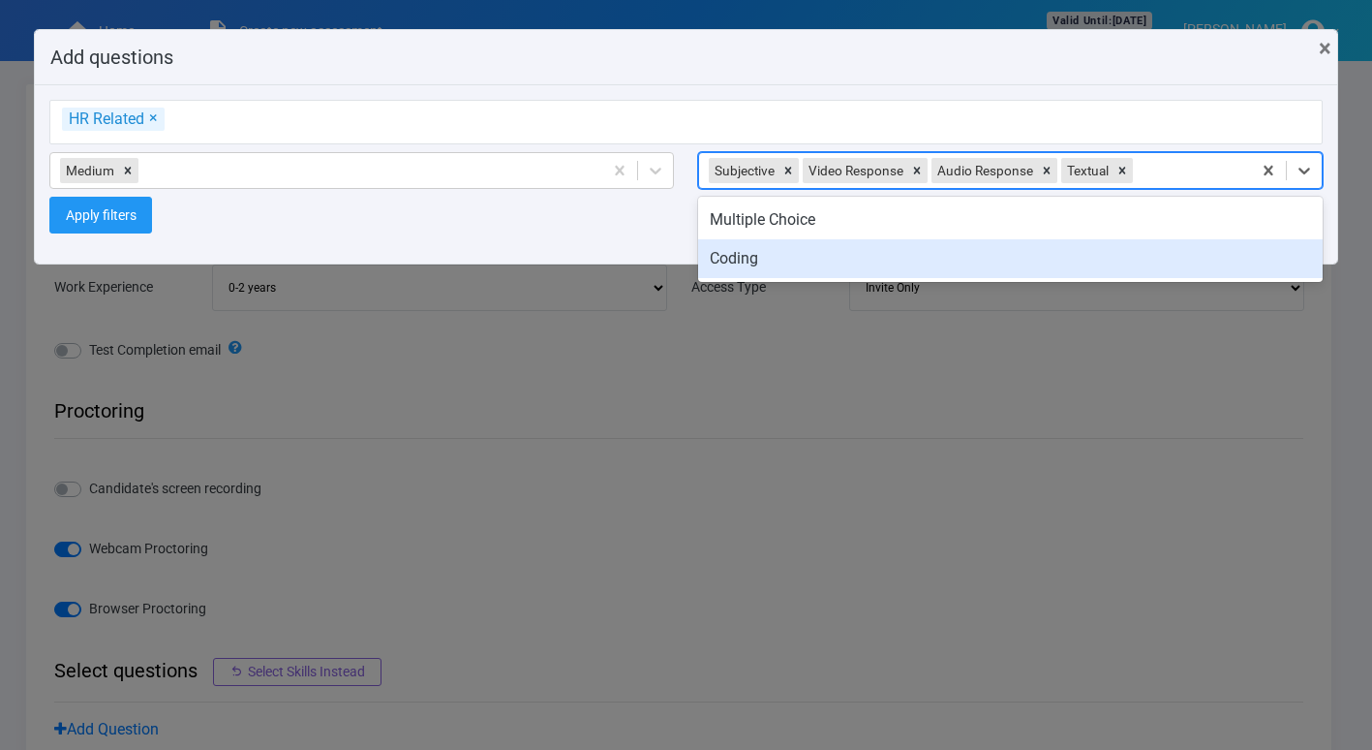
click at [751, 261] on div "Coding" at bounding box center [1010, 258] width 625 height 39
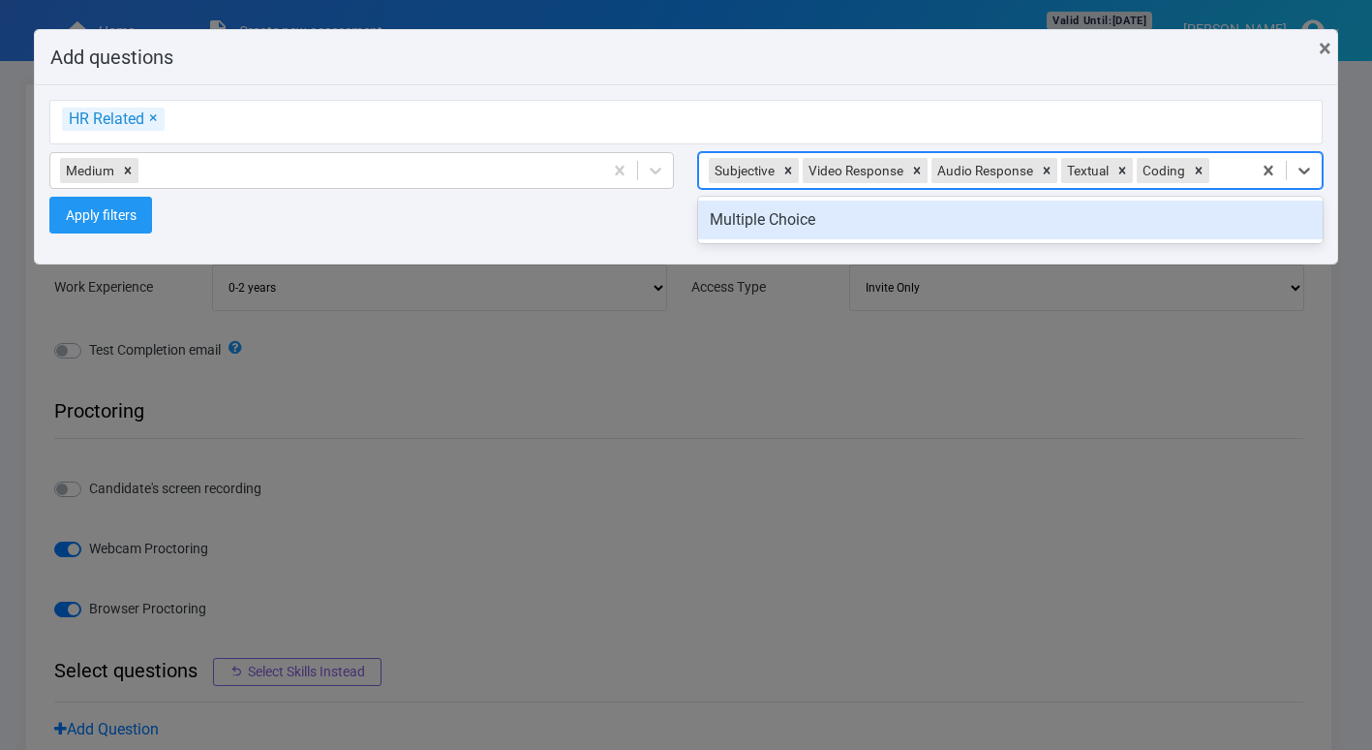
click at [751, 220] on div "Multiple Choice" at bounding box center [1010, 219] width 625 height 39
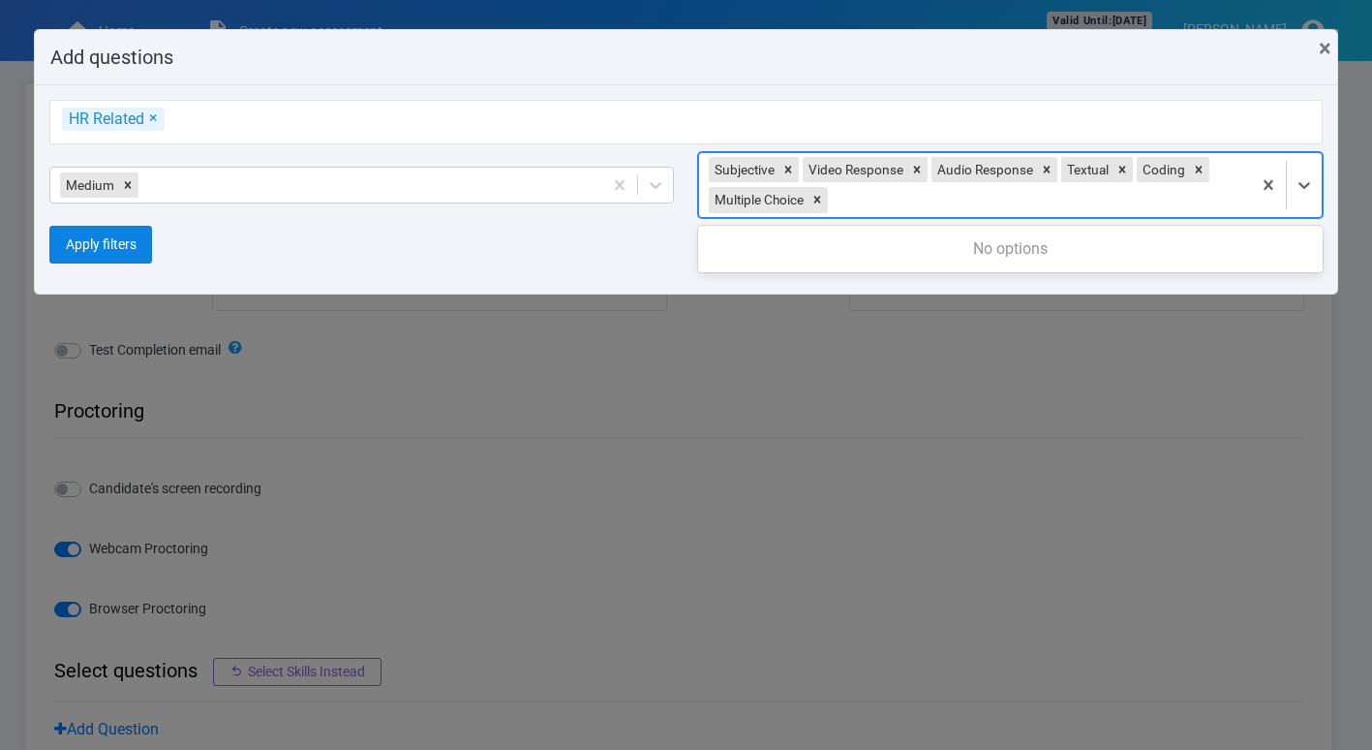
click at [130, 237] on button "Apply filters" at bounding box center [100, 244] width 102 height 37
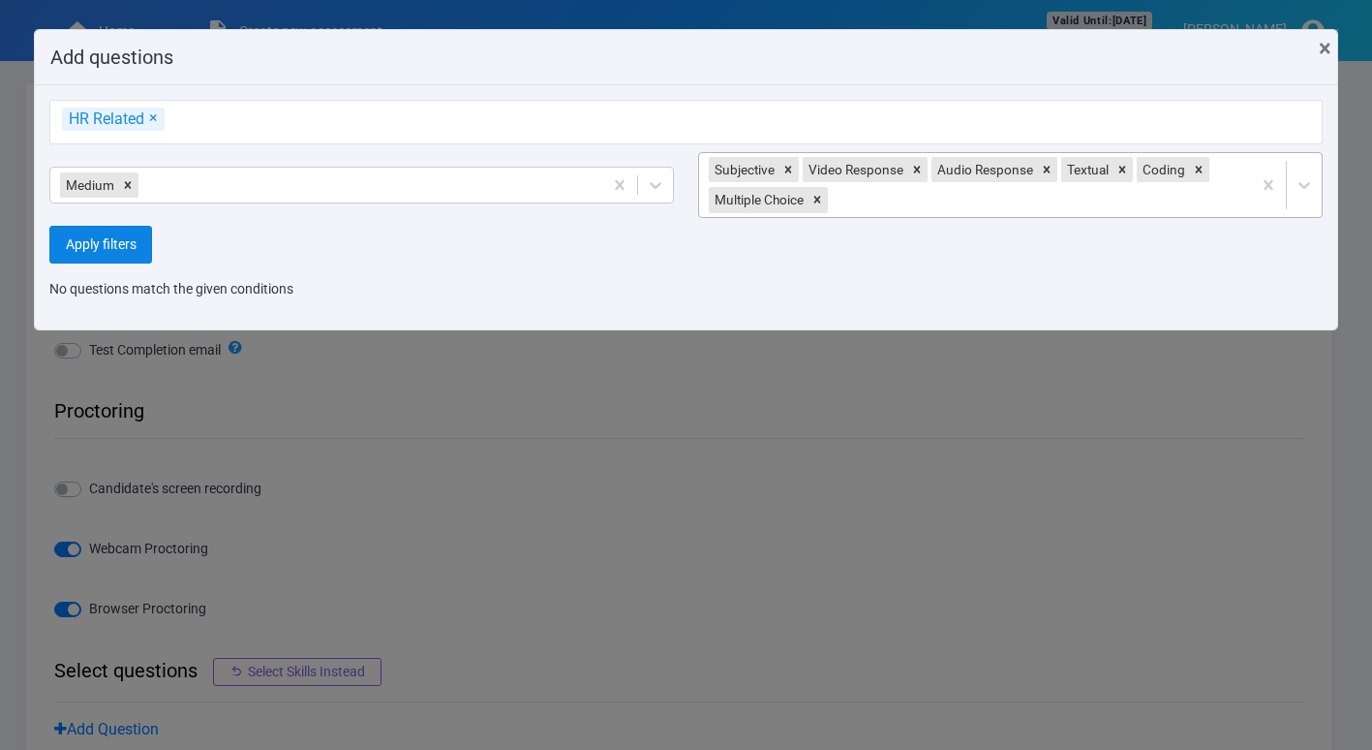
click at [126, 249] on button "Apply filters" at bounding box center [100, 244] width 102 height 37
click at [824, 198] on icon at bounding box center [818, 200] width 14 height 14
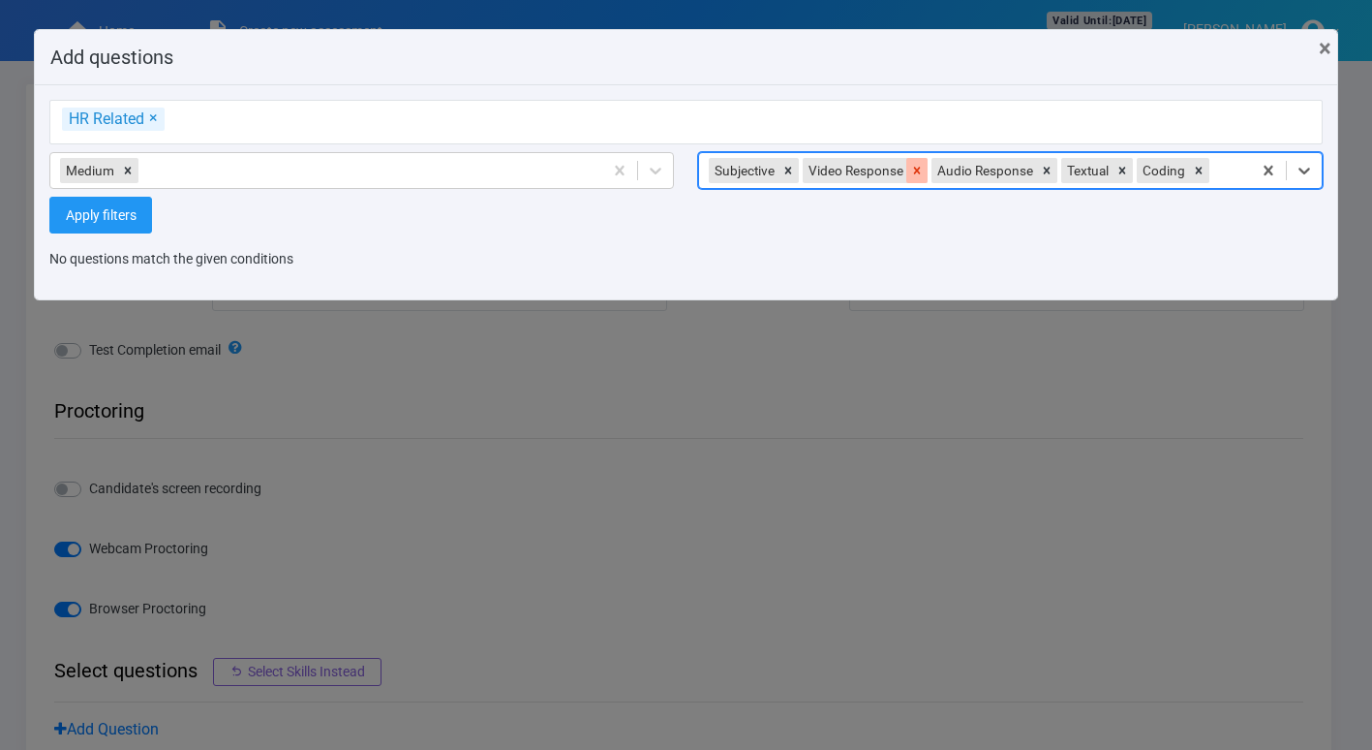
click at [915, 169] on icon at bounding box center [917, 170] width 7 height 7
click at [915, 169] on icon at bounding box center [918, 170] width 7 height 7
click at [915, 169] on div "Coding" at bounding box center [903, 170] width 51 height 25
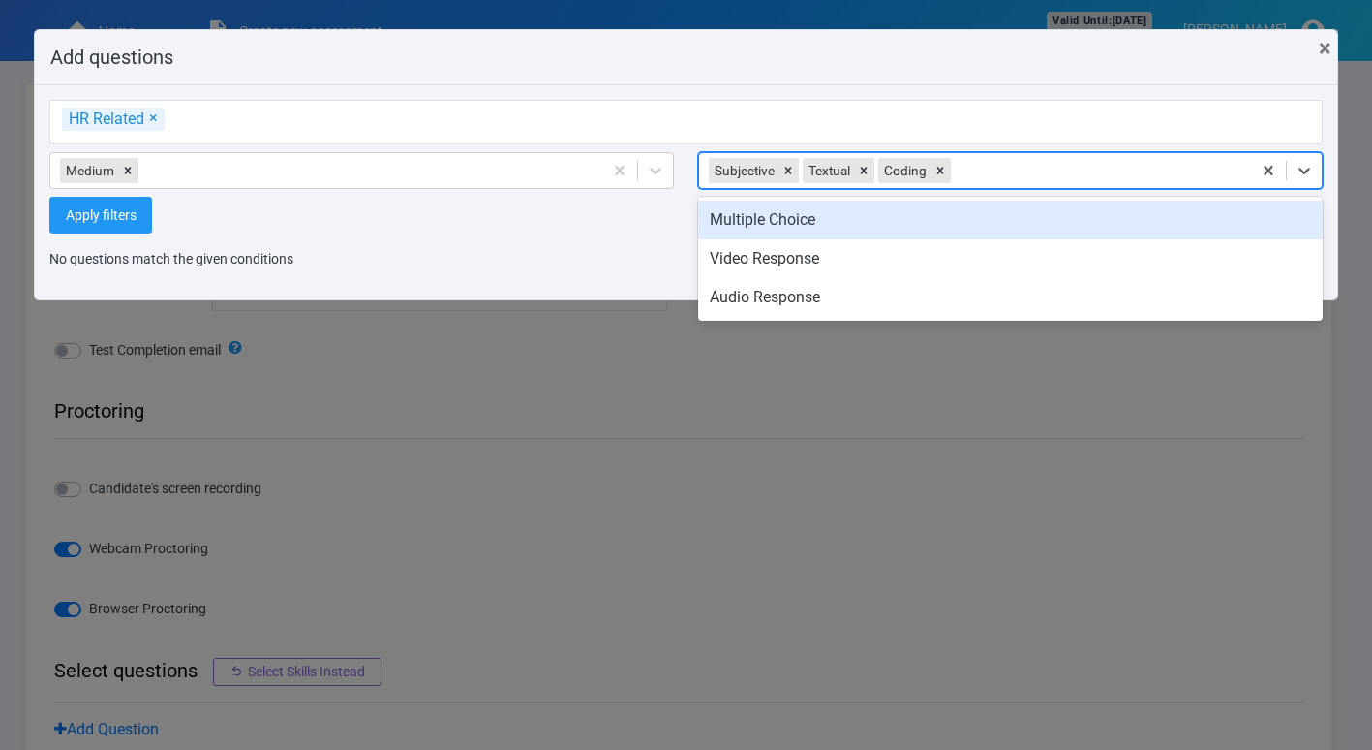
click at [915, 169] on div "Coding" at bounding box center [903, 170] width 51 height 25
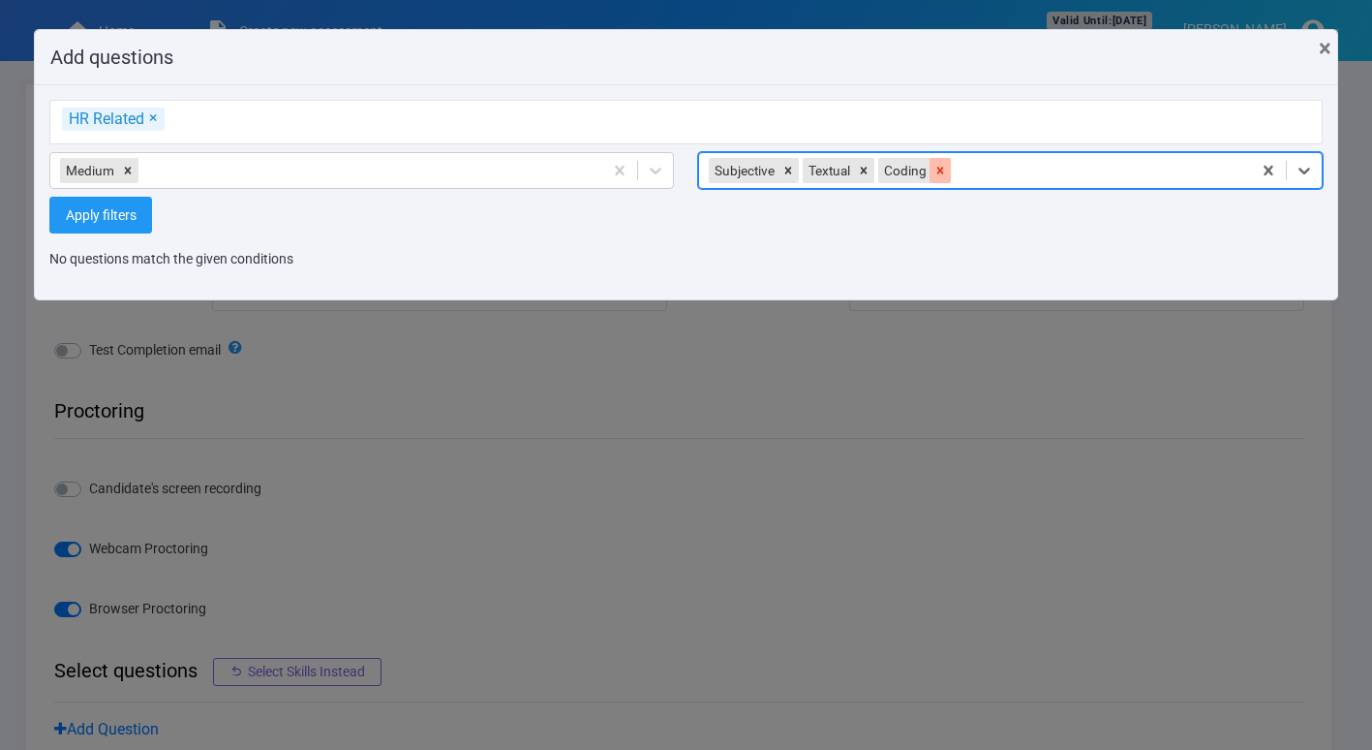
click at [943, 169] on icon at bounding box center [941, 171] width 14 height 14
click at [943, 169] on div "Subjective Textual" at bounding box center [975, 170] width 552 height 35
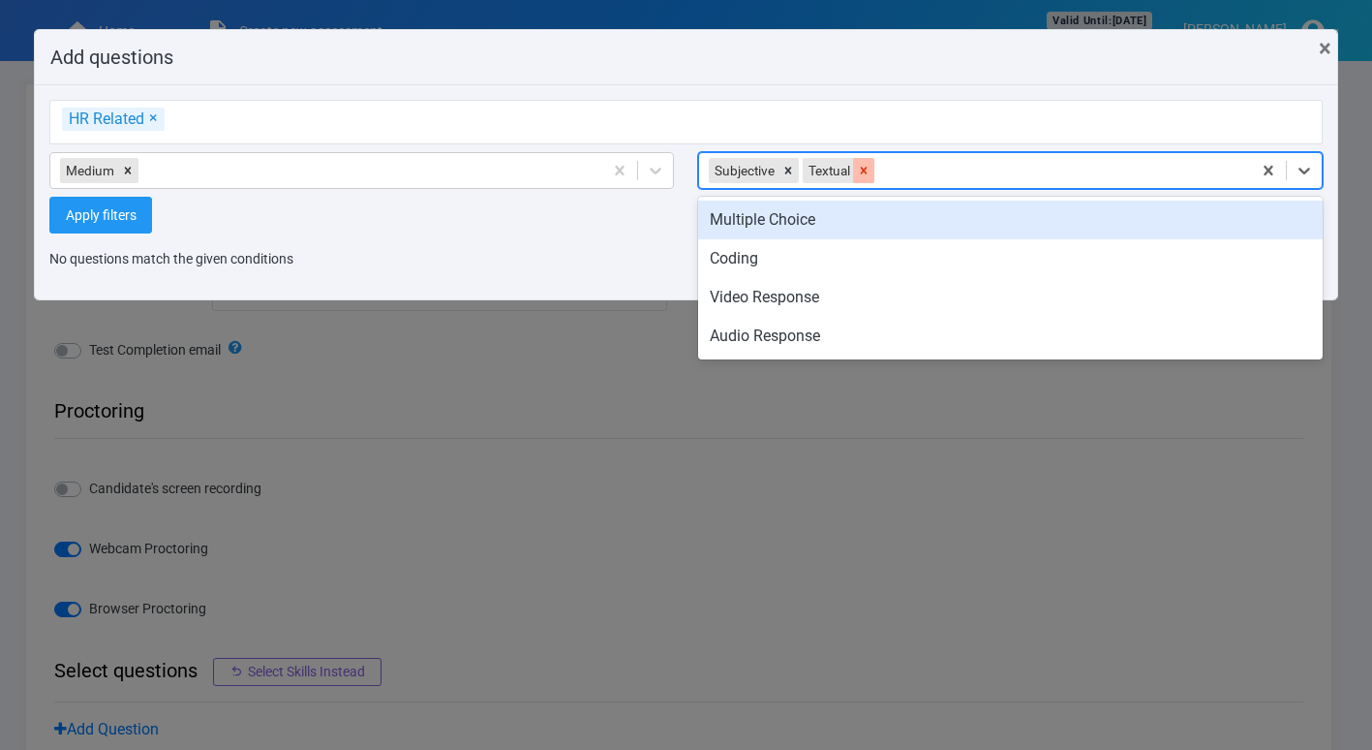
click at [864, 169] on icon at bounding box center [864, 170] width 7 height 7
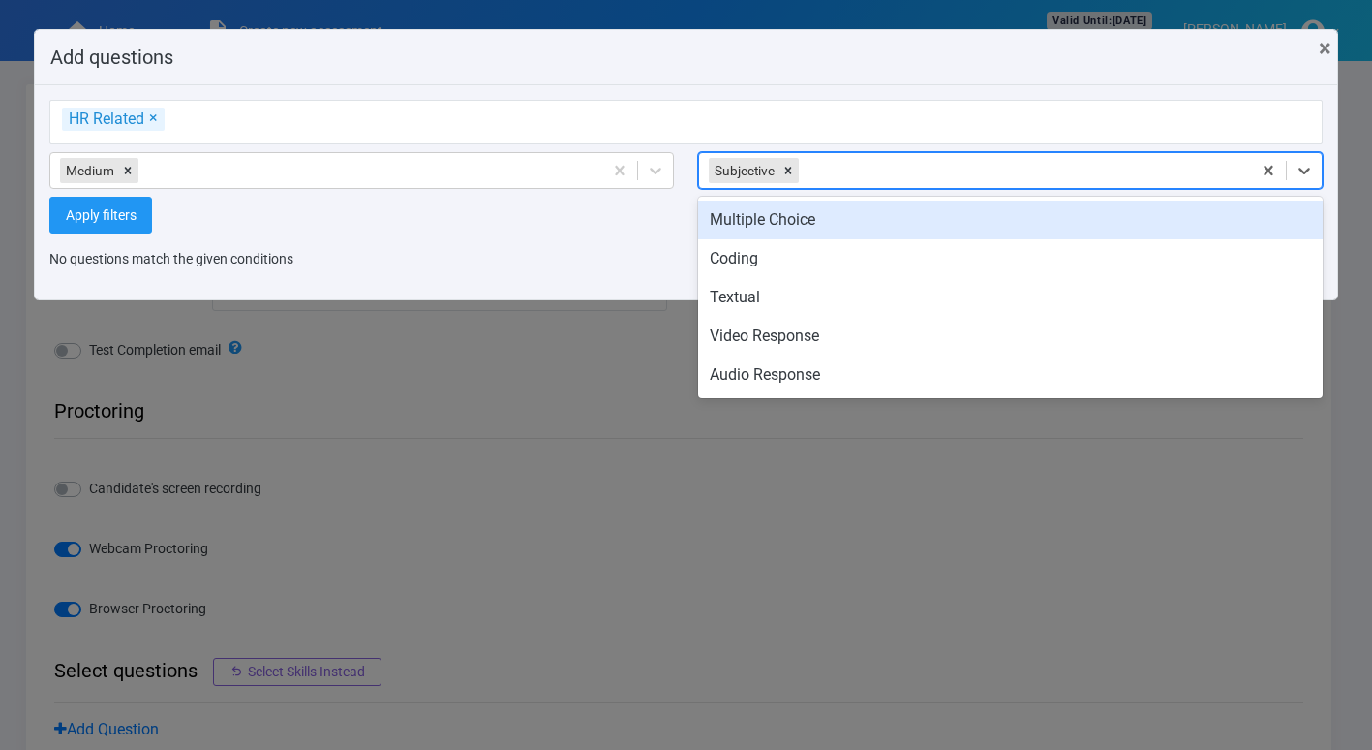
click at [776, 169] on div "Subjective" at bounding box center [743, 170] width 69 height 25
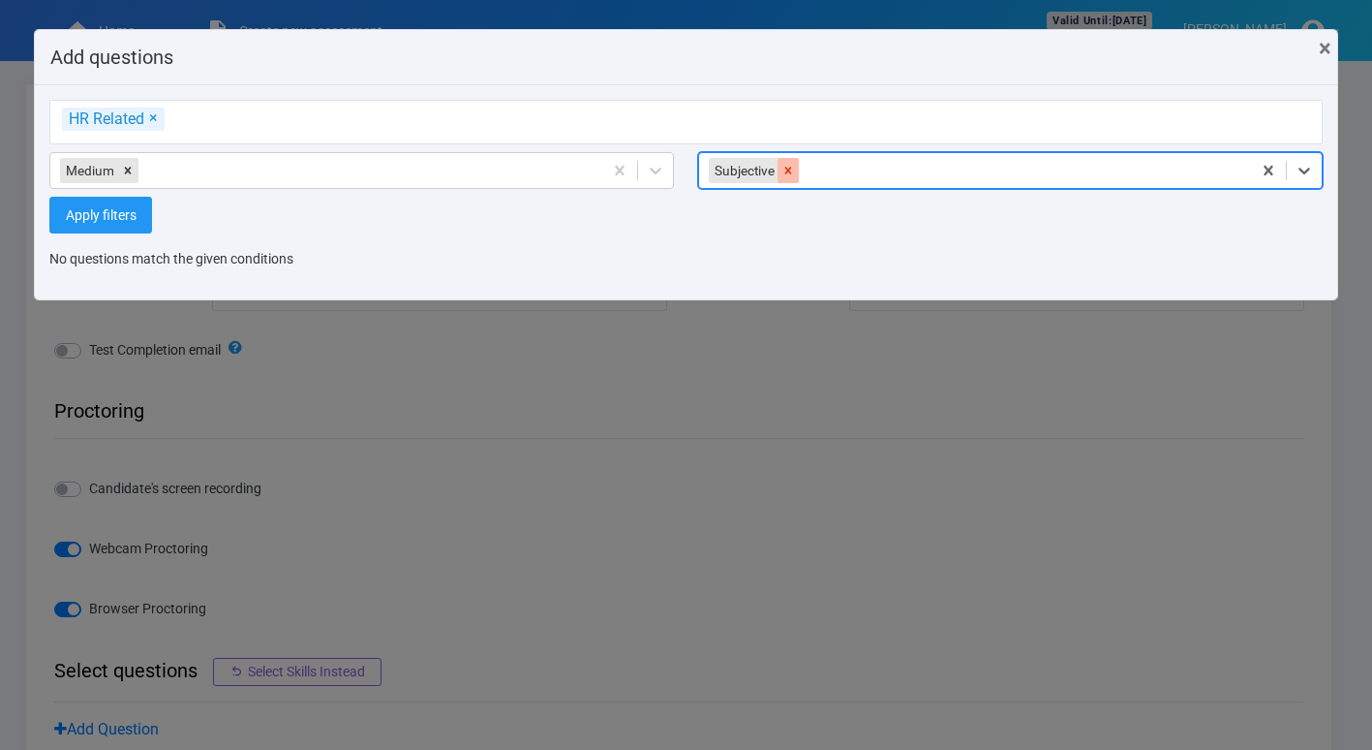
click at [788, 168] on icon at bounding box center [789, 171] width 14 height 14
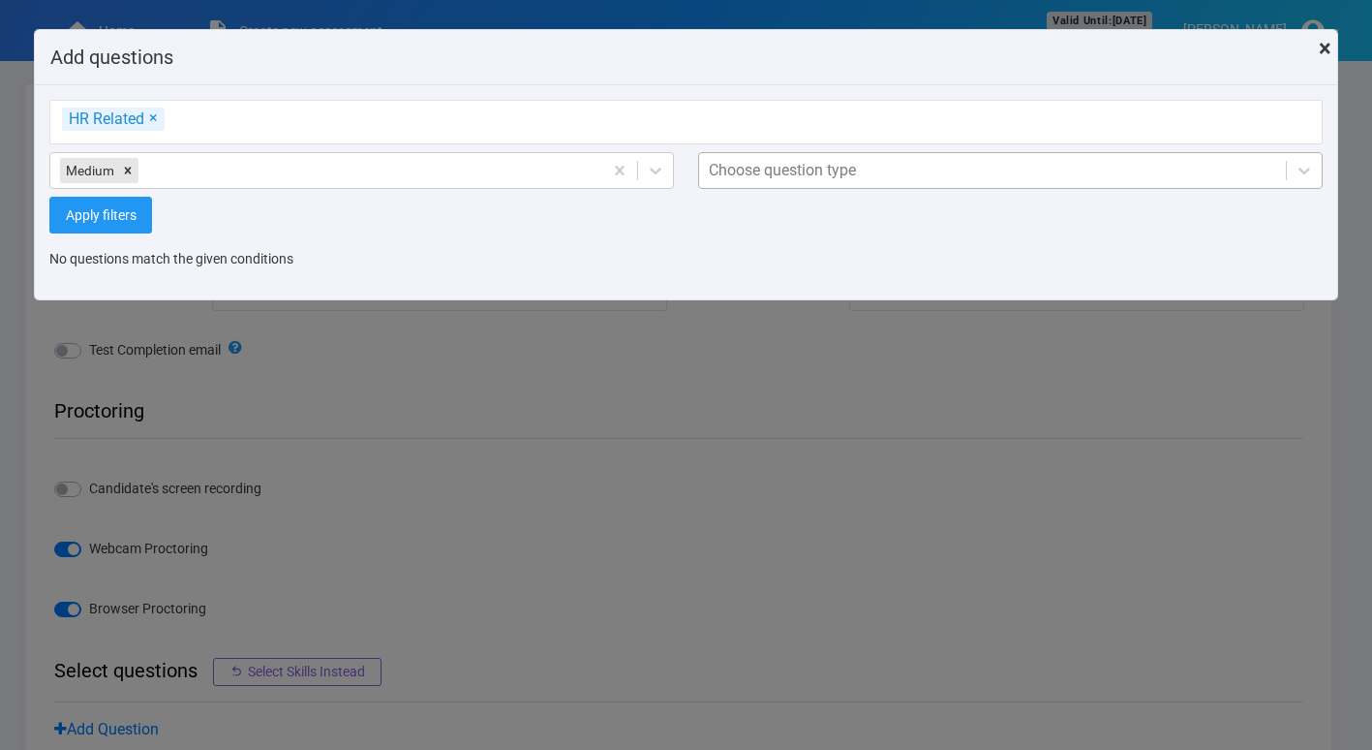
click at [1314, 52] on button "× Close" at bounding box center [1325, 48] width 44 height 54
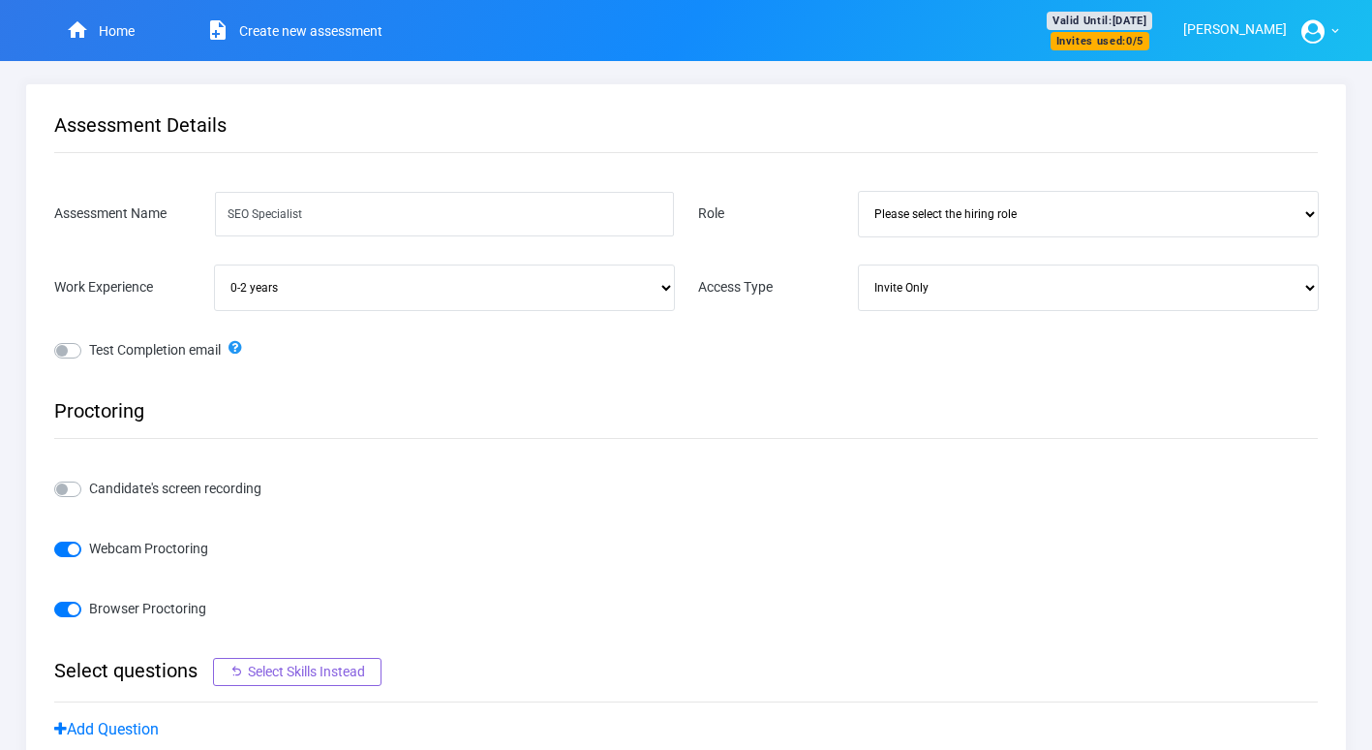
click at [1329, 27] on button "[PERSON_NAME]" at bounding box center [1262, 31] width 159 height 41
click at [1247, 118] on link "Sign Out" at bounding box center [1262, 125] width 157 height 38
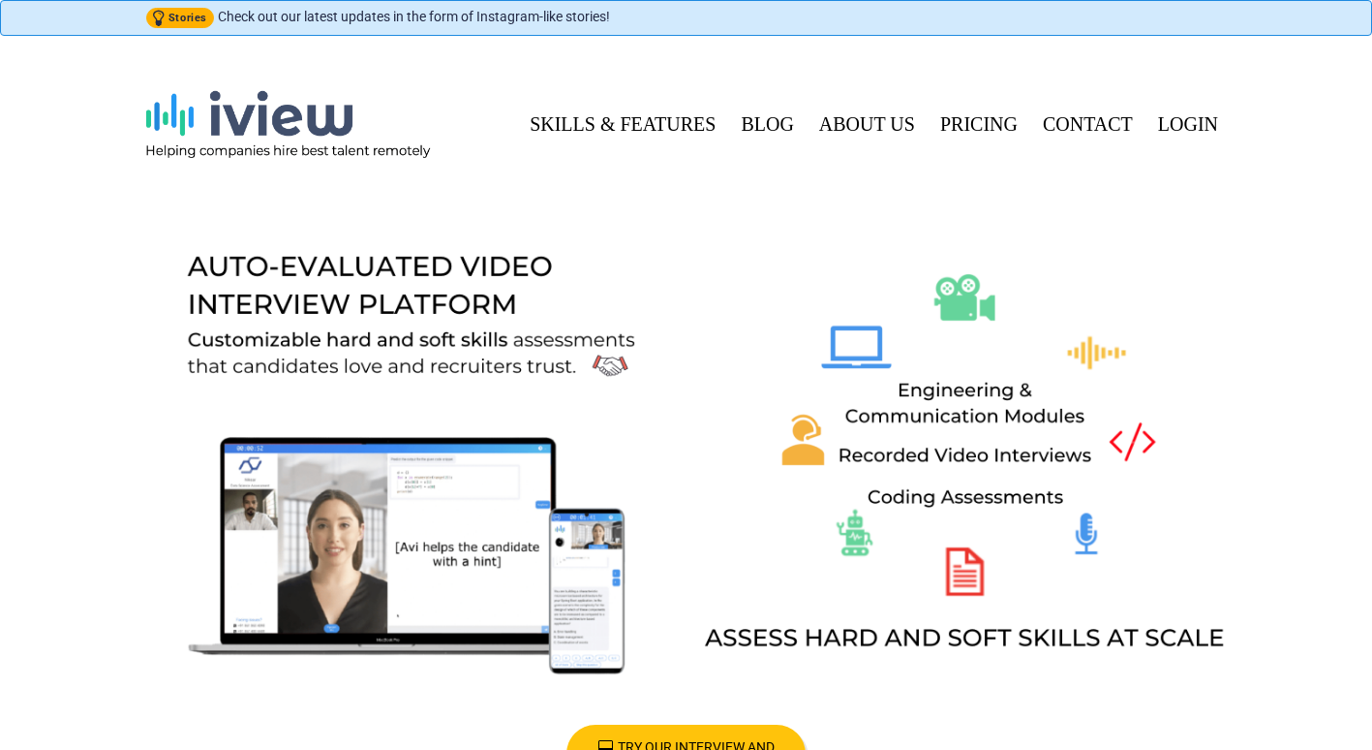
click at [1210, 123] on link "LOGIN" at bounding box center [1183, 124] width 85 height 45
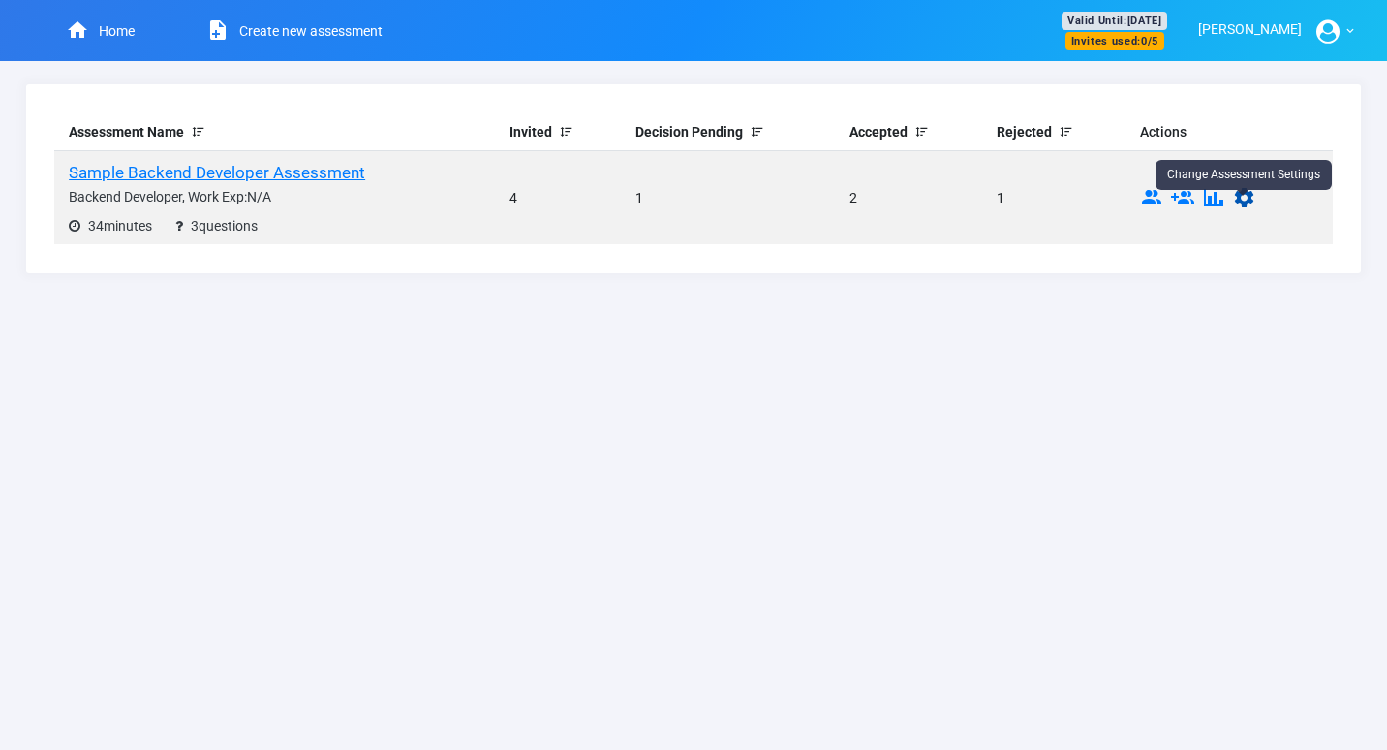
click at [1250, 200] on icon at bounding box center [1244, 201] width 23 height 15
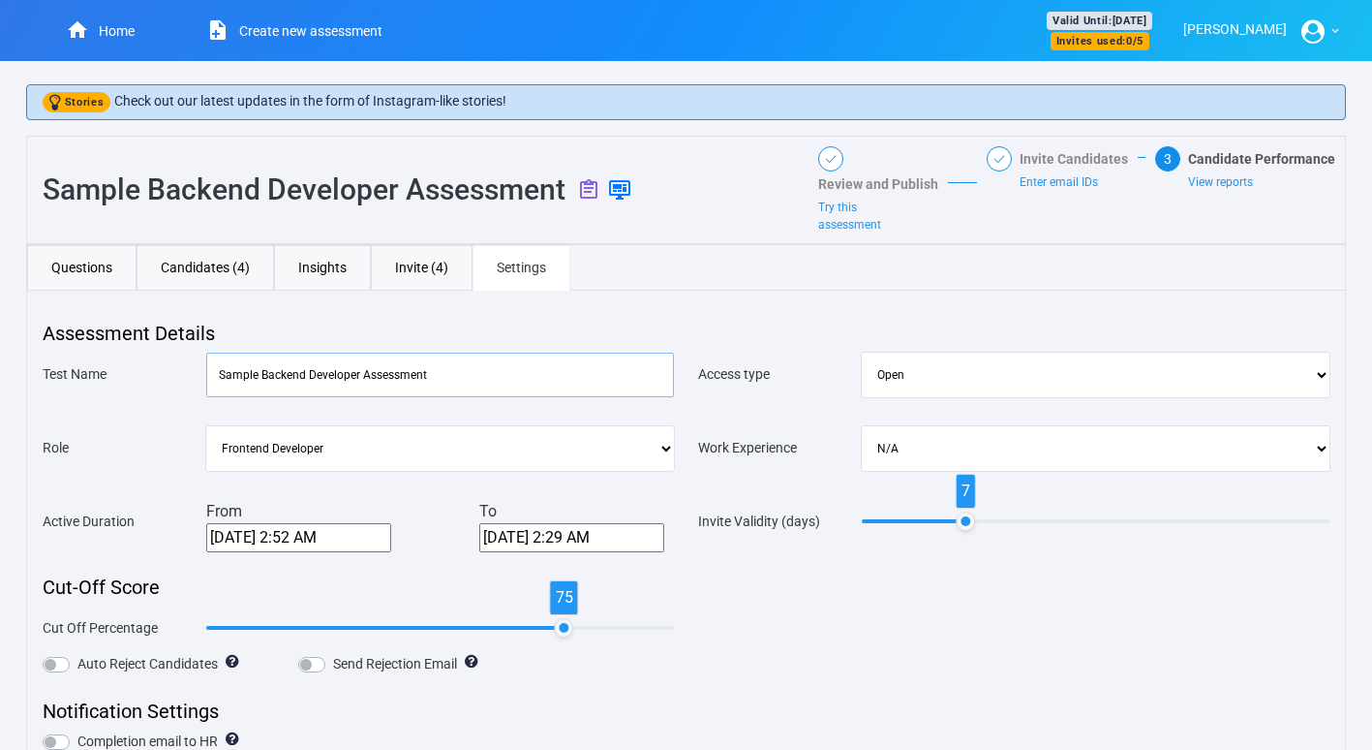
click at [603, 376] on input "Sample Backend Developer Assessment" at bounding box center [440, 375] width 468 height 45
click at [596, 436] on select "Frontend Developer Fullstack Developer Backend Developer" at bounding box center [440, 448] width 468 height 45
click at [481, 378] on input "Sample Backend Developer Assessment" at bounding box center [440, 375] width 468 height 45
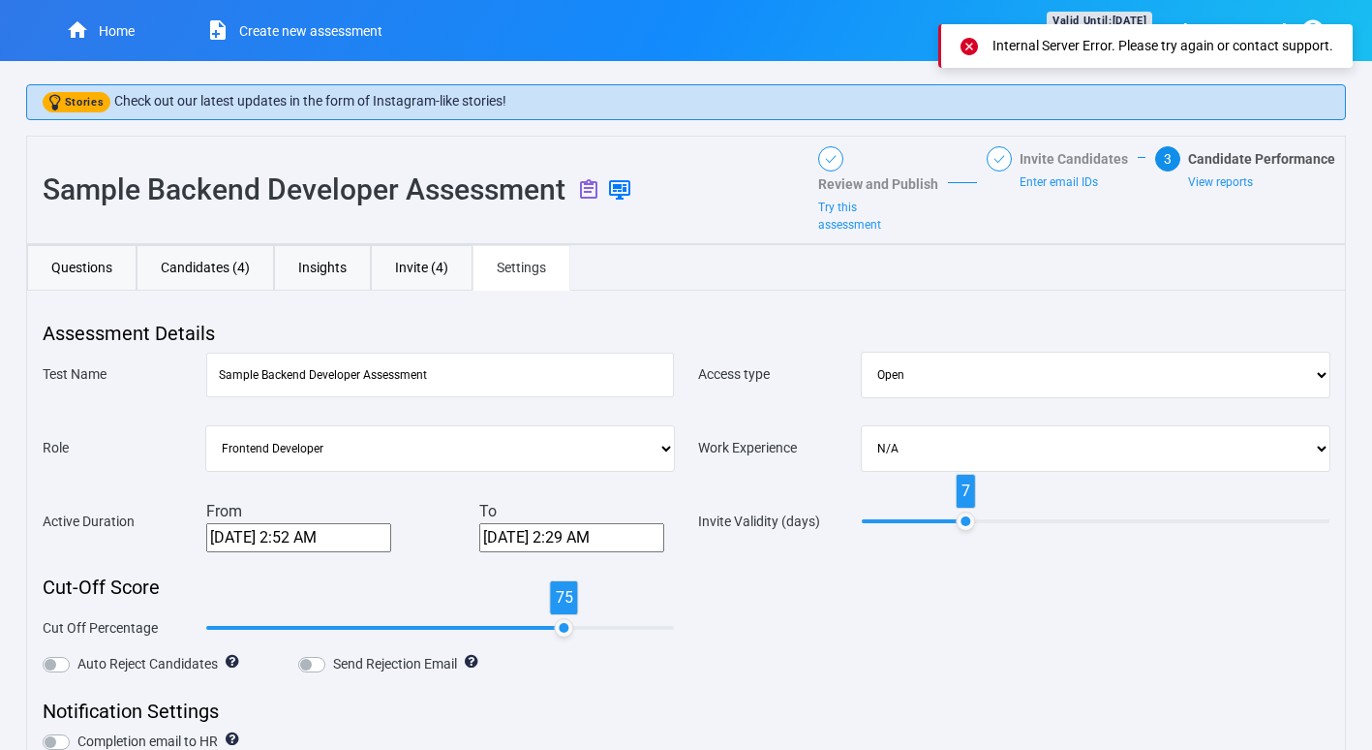
click at [1348, 97] on div "Stories Check out our latest updates in the form of Instagram-like stories! Sam…" at bounding box center [686, 670] width 1372 height 1218
click at [795, 40] on div "Home Create new assessment Valid Until: [DATE] Invites used: 0 / 5 [PERSON_NAME]" at bounding box center [686, 30] width 1372 height 61
click at [966, 48] on icon at bounding box center [969, 46] width 17 height 17
